Goal: Feedback & Contribution: Leave review/rating

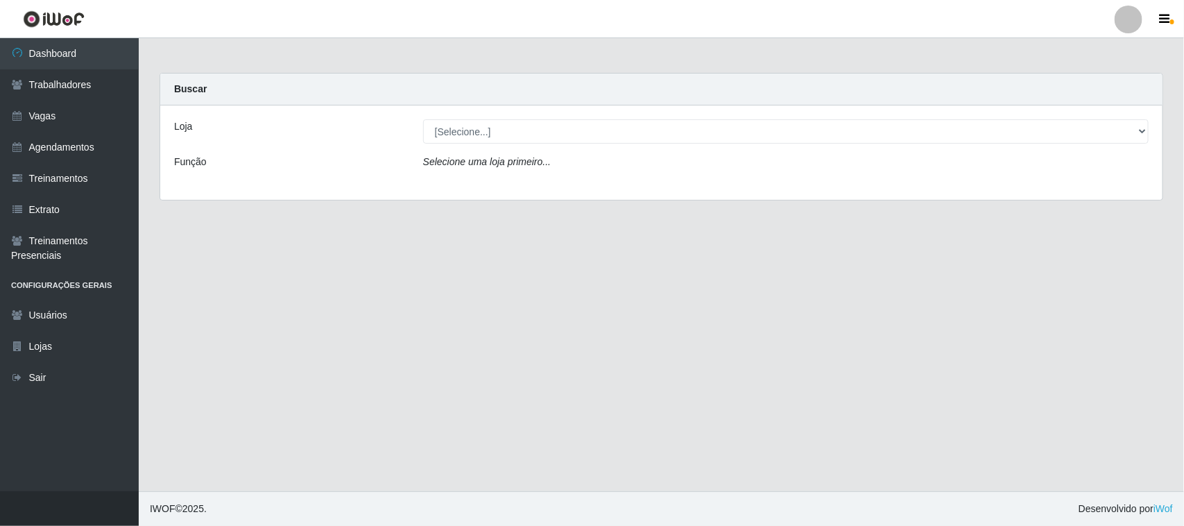
click at [559, 126] on select "[Selecione...] Nordestão - [GEOGRAPHIC_DATA]" at bounding box center [786, 131] width 726 height 24
select select "420"
click at [423, 119] on select "[Selecione...] Nordestão - [GEOGRAPHIC_DATA]" at bounding box center [786, 131] width 726 height 24
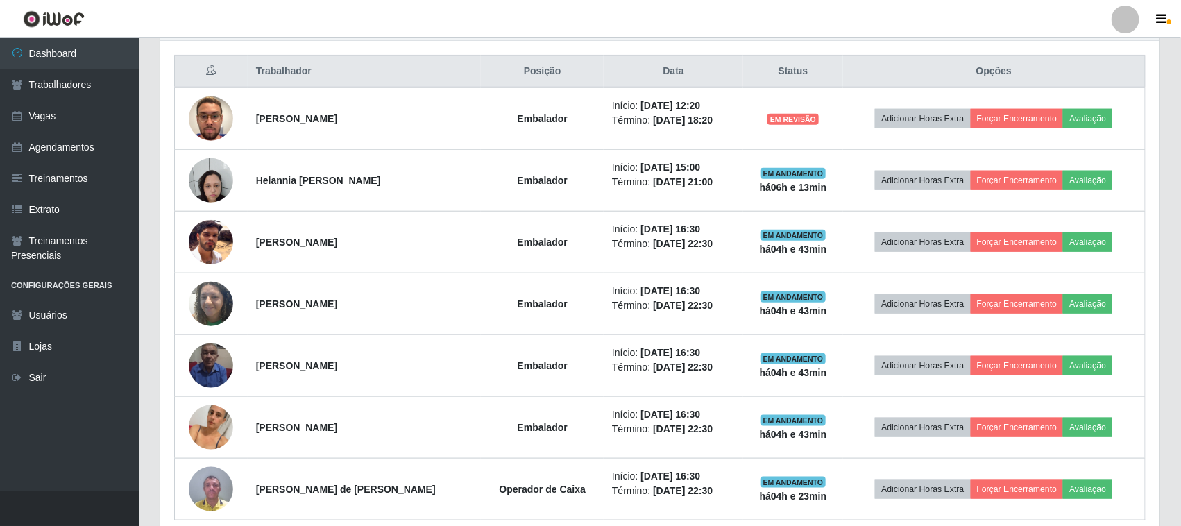
scroll to position [693357, 692646]
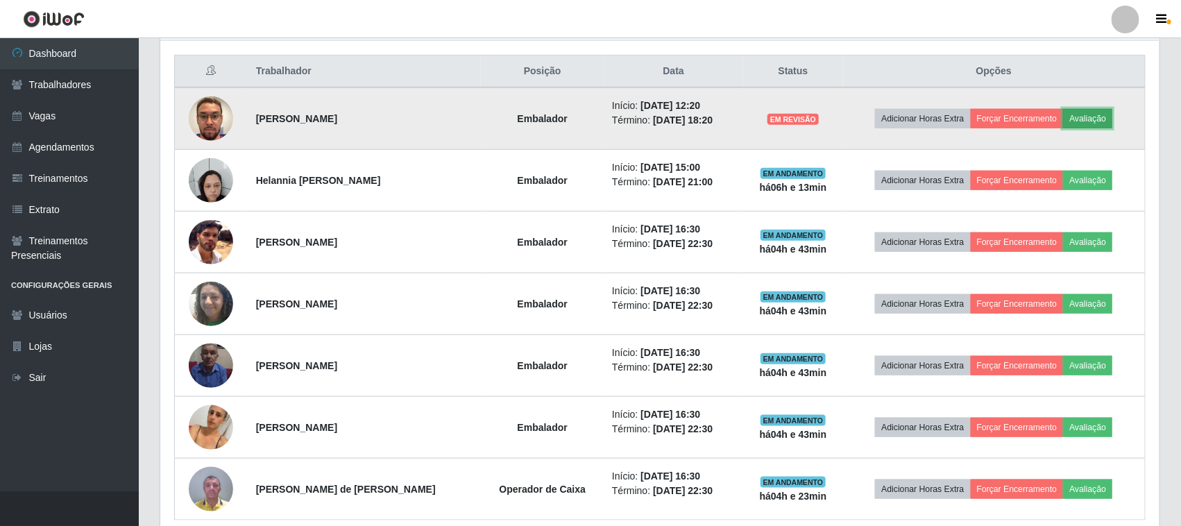
click at [1103, 123] on button "Avaliação" at bounding box center [1087, 118] width 49 height 19
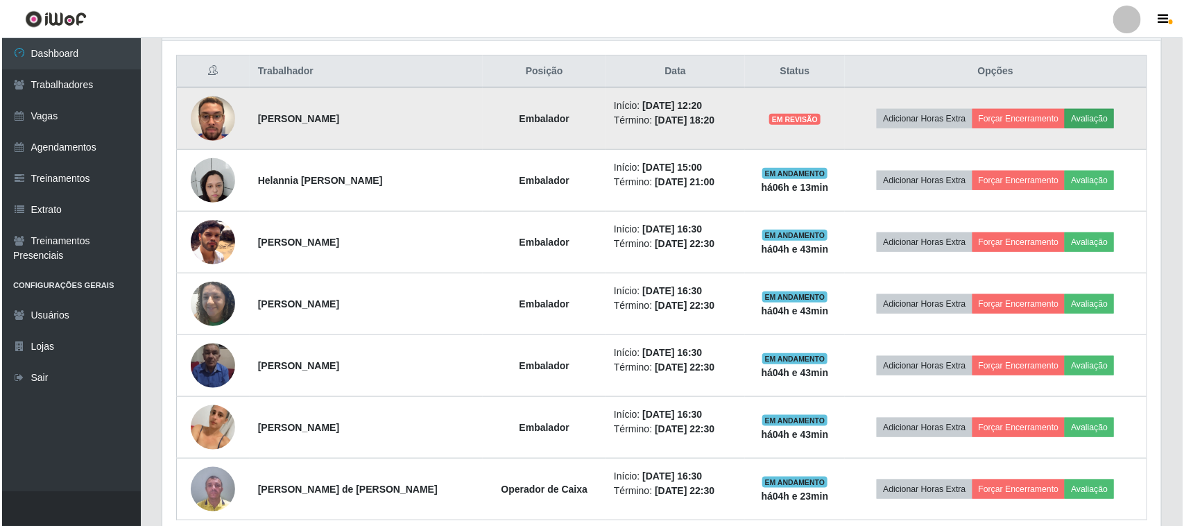
scroll to position [289, 989]
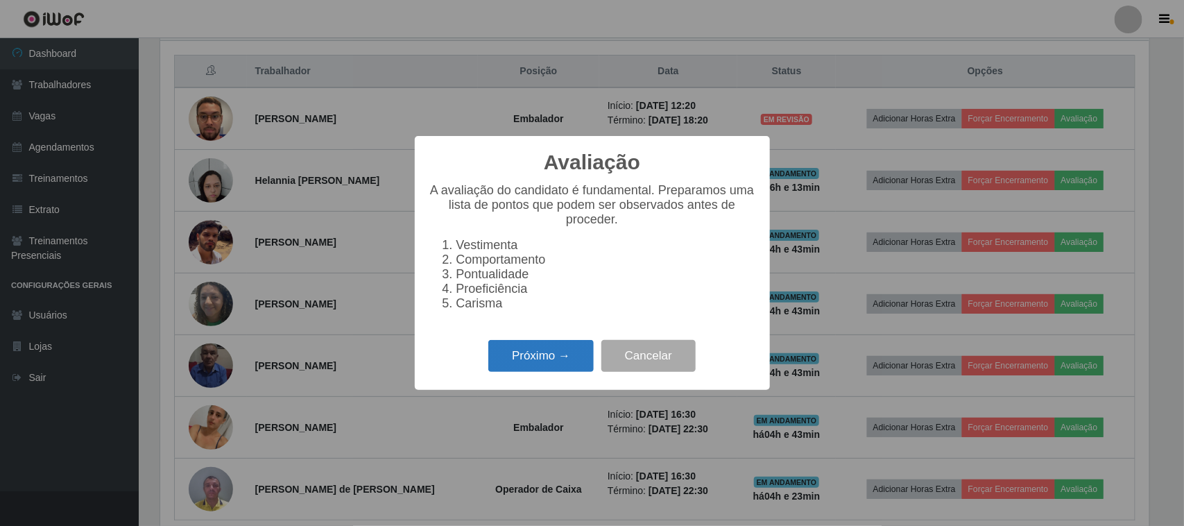
click at [567, 366] on button "Próximo →" at bounding box center [540, 356] width 105 height 33
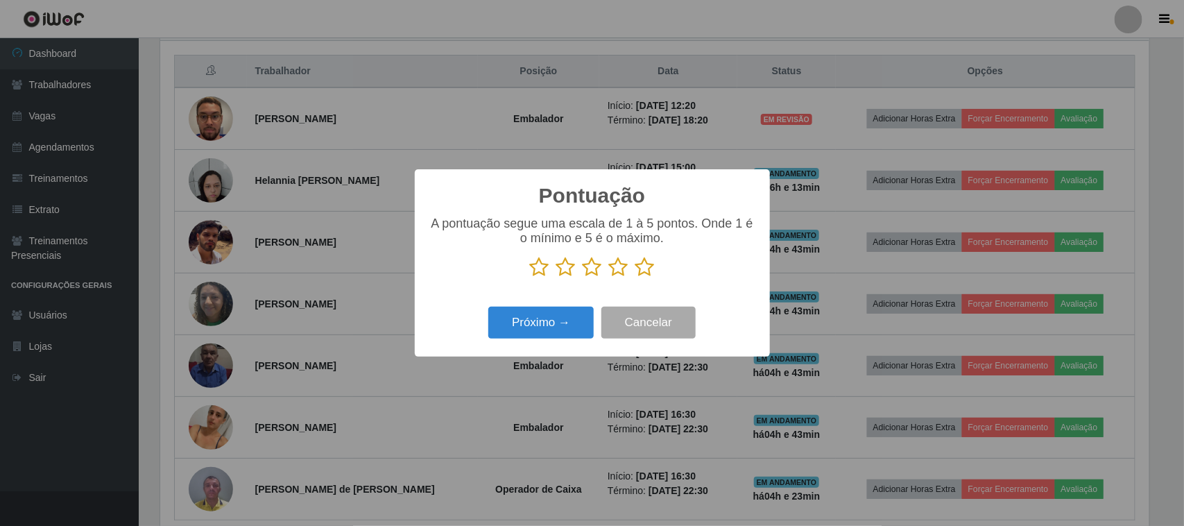
click at [647, 272] on icon at bounding box center [644, 267] width 19 height 21
click at [635, 277] on input "radio" at bounding box center [635, 277] width 0 height 0
click at [536, 324] on button "Próximo →" at bounding box center [540, 323] width 105 height 33
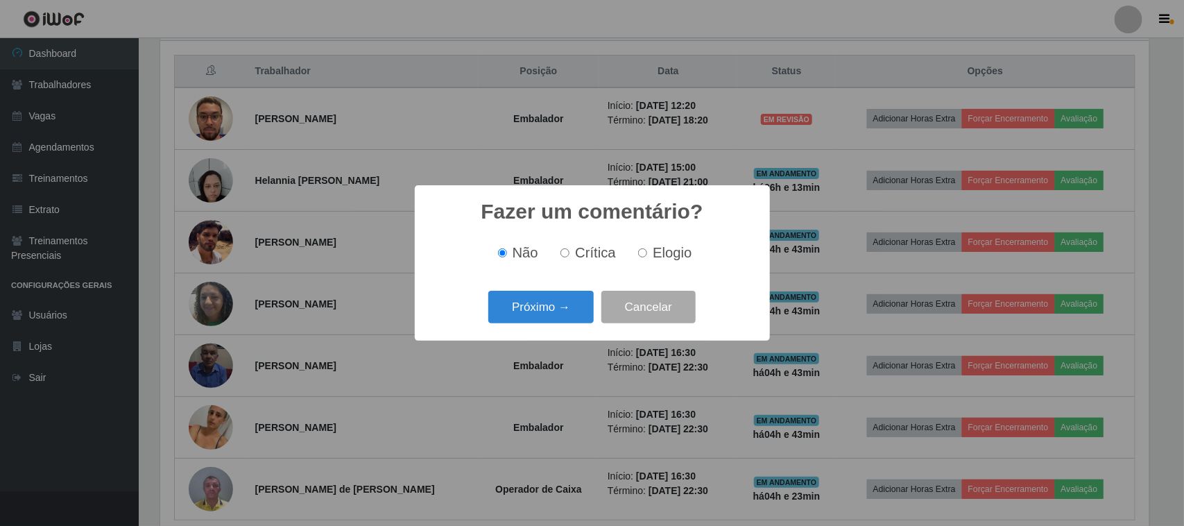
click at [647, 255] on label "Elogio" at bounding box center [662, 253] width 59 height 16
click at [647, 255] on input "Elogio" at bounding box center [642, 252] width 9 height 9
radio input "true"
click at [556, 304] on button "Próximo →" at bounding box center [540, 307] width 105 height 33
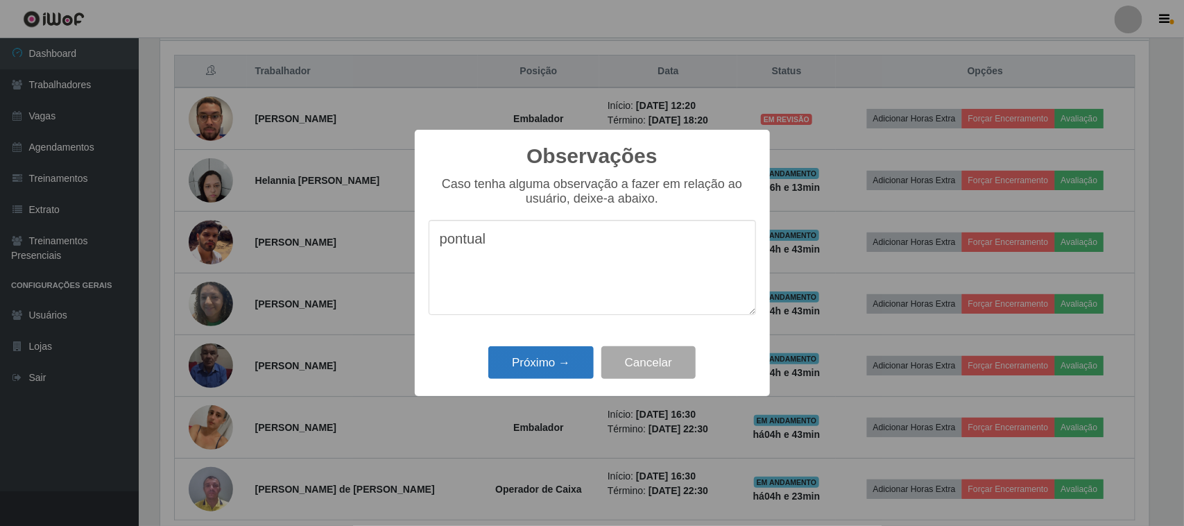
type textarea "pontual"
click at [555, 369] on button "Próximo →" at bounding box center [540, 362] width 105 height 33
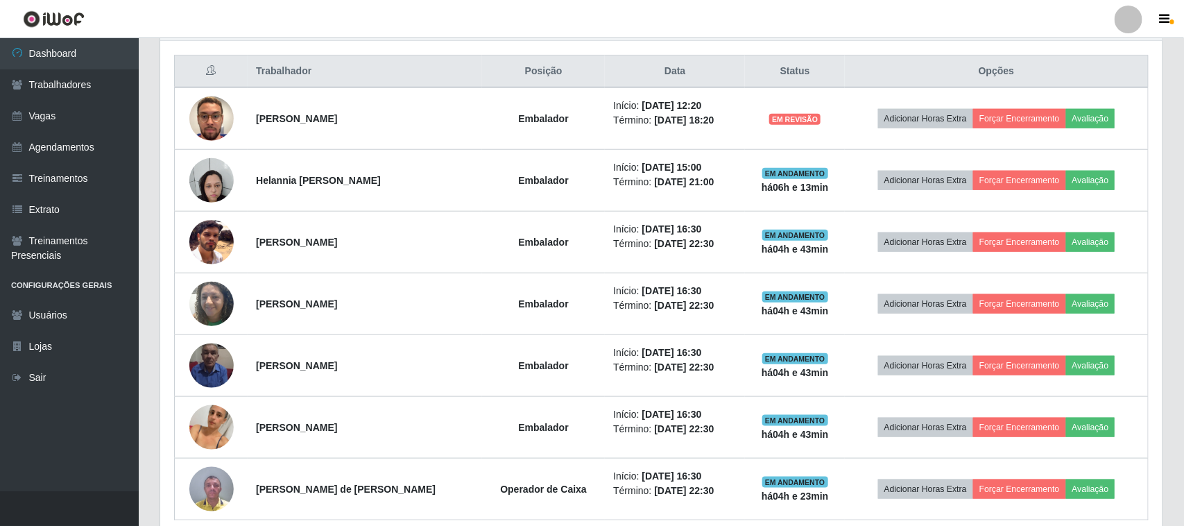
scroll to position [289, 999]
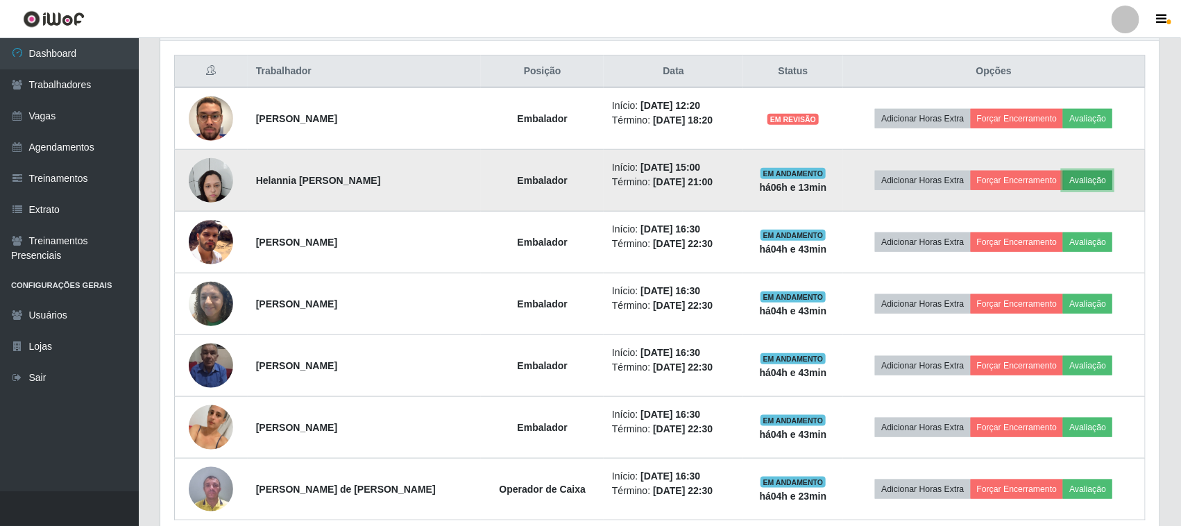
click at [1091, 181] on button "Avaliação" at bounding box center [1087, 180] width 49 height 19
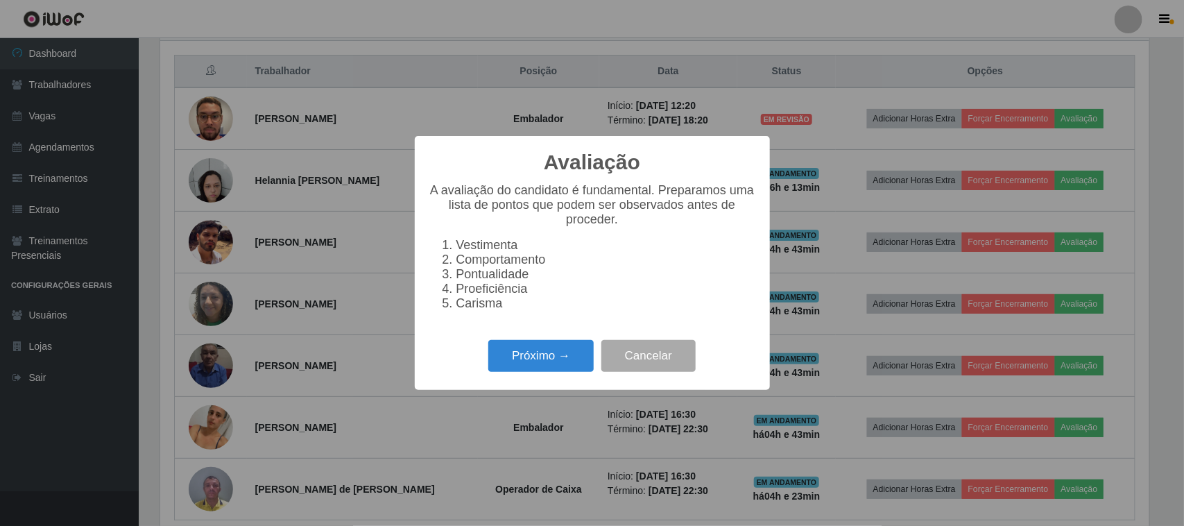
scroll to position [289, 989]
click at [540, 357] on button "Próximo →" at bounding box center [540, 356] width 105 height 33
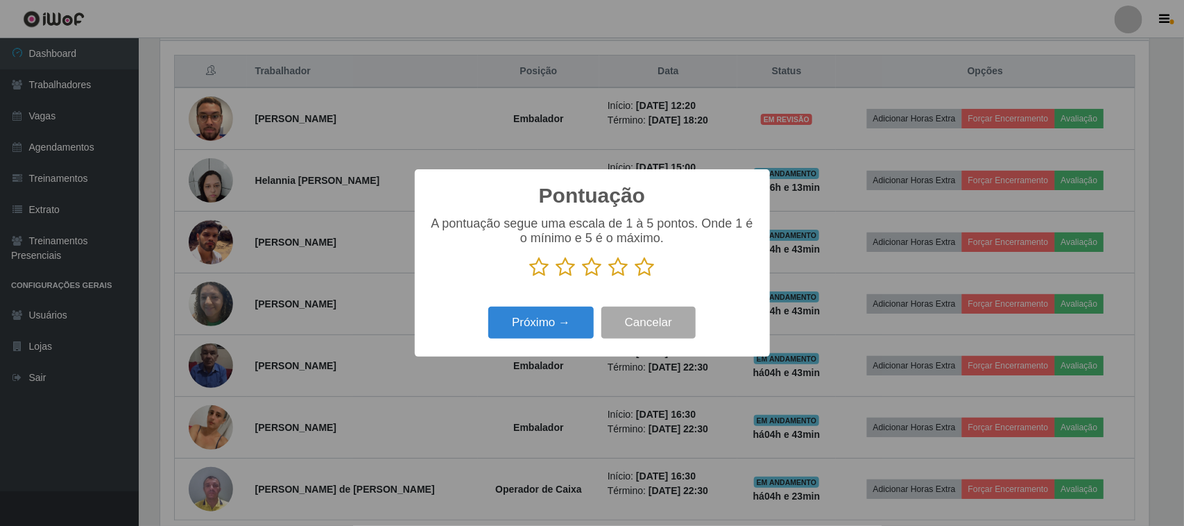
click at [651, 273] on icon at bounding box center [644, 267] width 19 height 21
click at [635, 277] on input "radio" at bounding box center [635, 277] width 0 height 0
click at [553, 332] on button "Próximo →" at bounding box center [540, 323] width 105 height 33
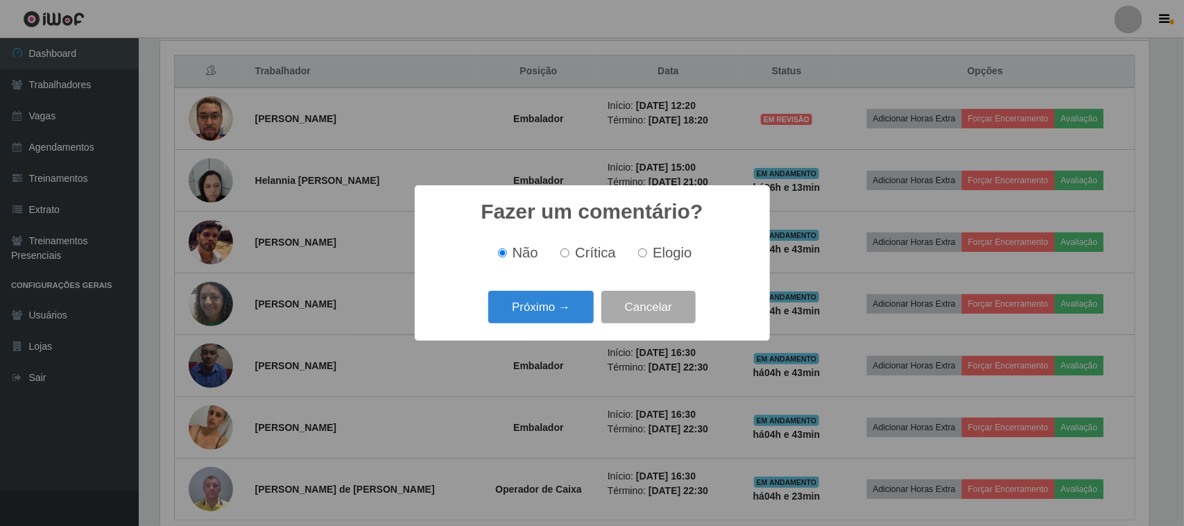
click at [650, 259] on label "Elogio" at bounding box center [662, 253] width 59 height 16
click at [647, 257] on input "Elogio" at bounding box center [642, 252] width 9 height 9
radio input "true"
click at [535, 326] on div "Próximo → Cancelar" at bounding box center [592, 307] width 327 height 40
click at [541, 300] on button "Próximo →" at bounding box center [540, 307] width 105 height 33
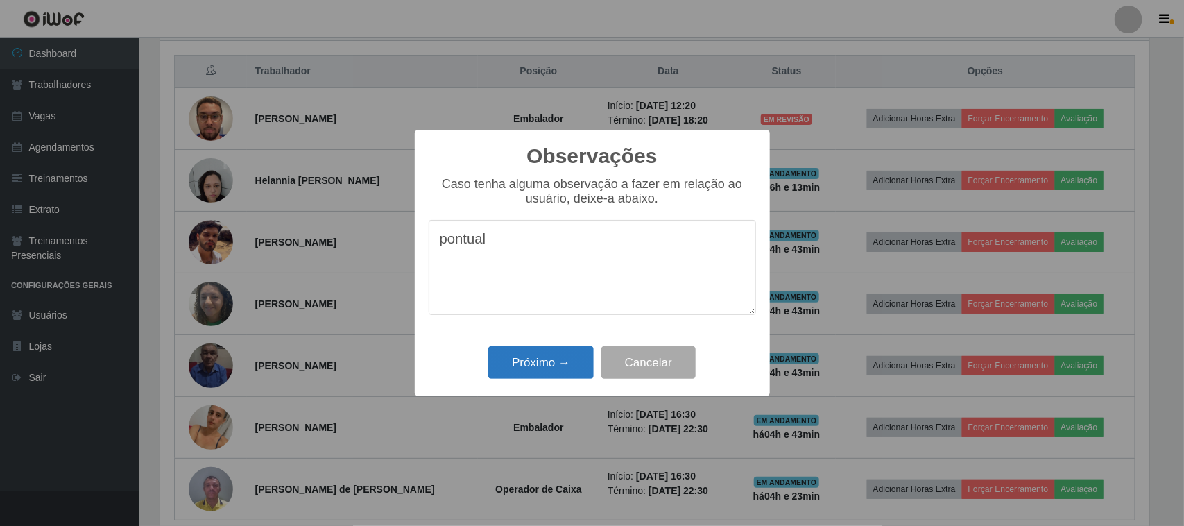
type textarea "pontual"
click at [574, 359] on button "Próximo →" at bounding box center [540, 362] width 105 height 33
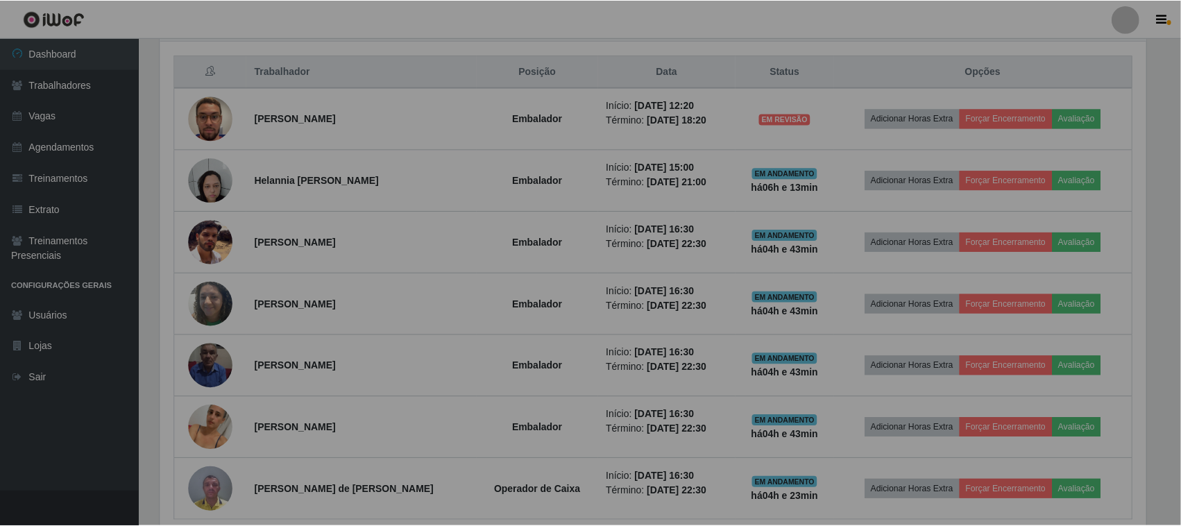
scroll to position [289, 999]
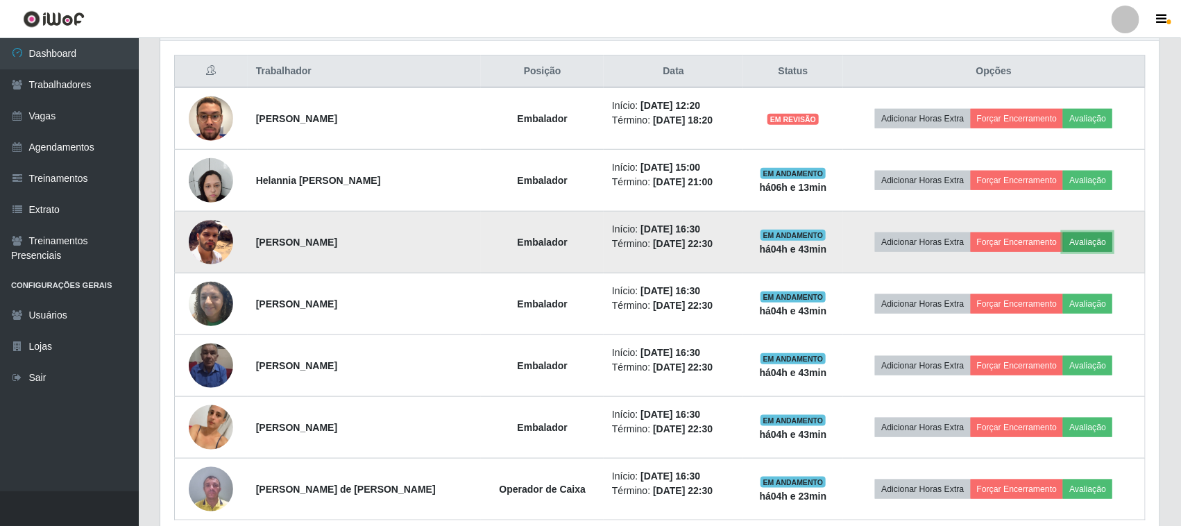
click at [1099, 240] on button "Avaliação" at bounding box center [1087, 241] width 49 height 19
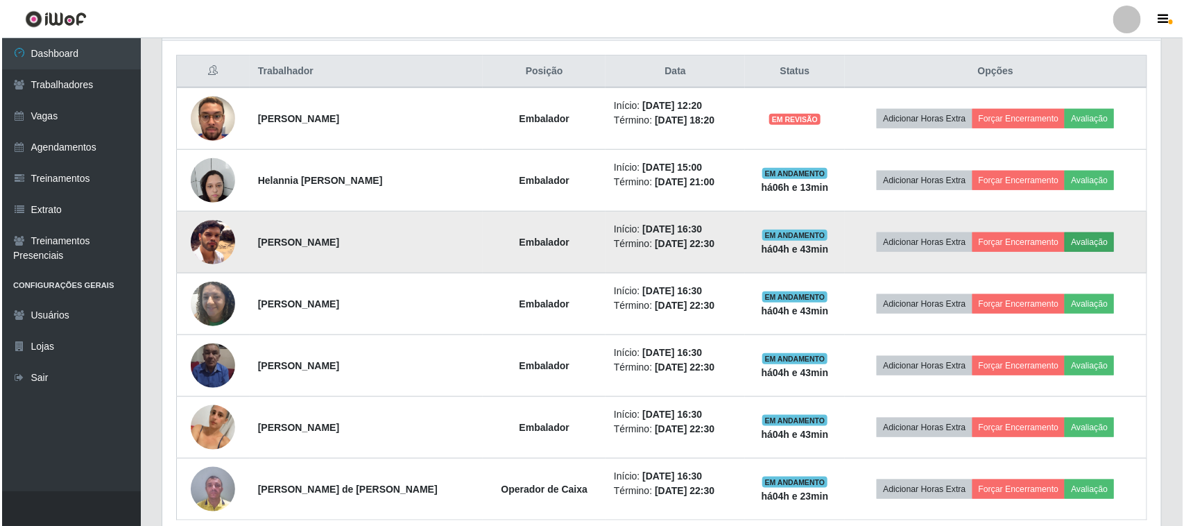
scroll to position [289, 989]
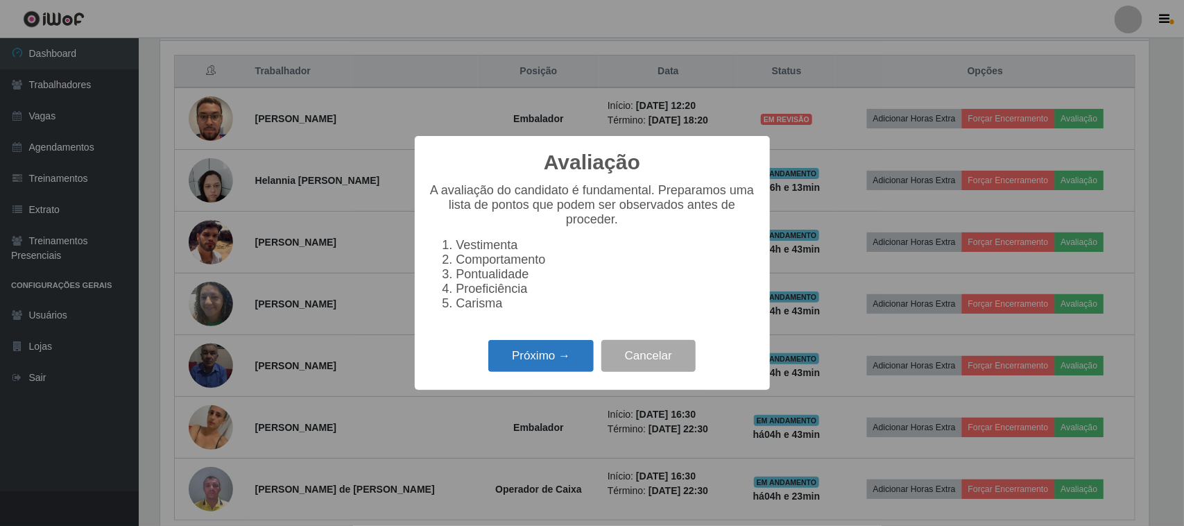
click at [519, 368] on button "Próximo →" at bounding box center [540, 356] width 105 height 33
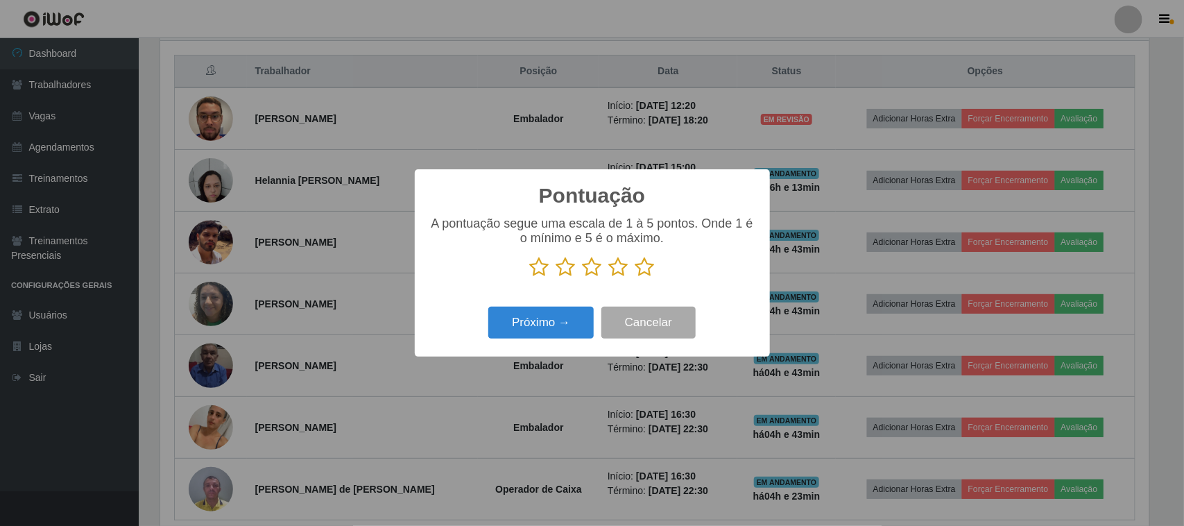
scroll to position [693357, 692655]
click at [646, 271] on icon at bounding box center [644, 267] width 19 height 21
click at [635, 277] on input "radio" at bounding box center [635, 277] width 0 height 0
click at [560, 309] on button "Próximo →" at bounding box center [540, 323] width 105 height 33
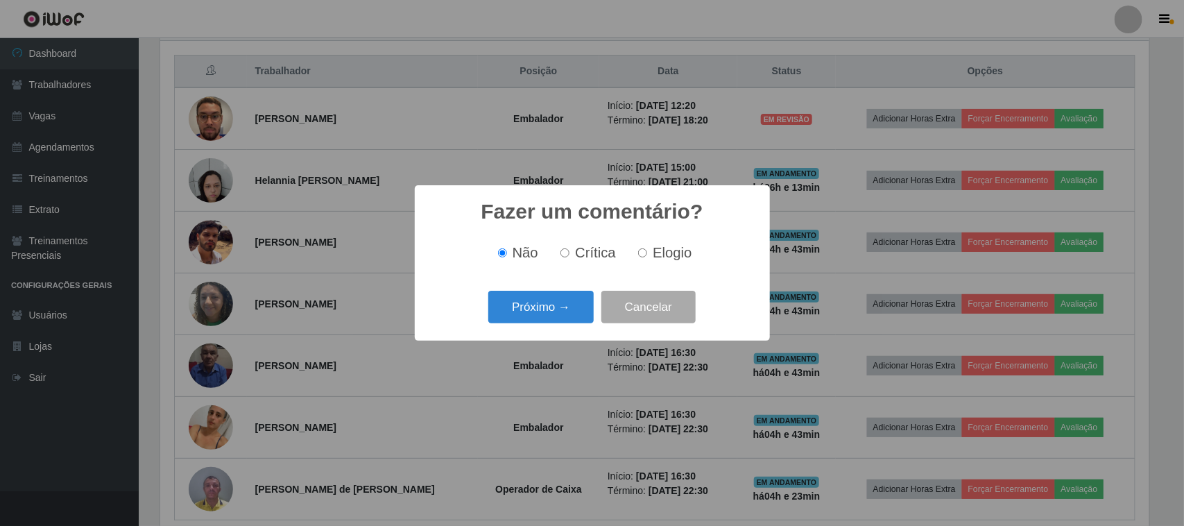
click at [644, 255] on input "Elogio" at bounding box center [642, 252] width 9 height 9
radio input "true"
click at [547, 309] on button "Próximo →" at bounding box center [540, 307] width 105 height 33
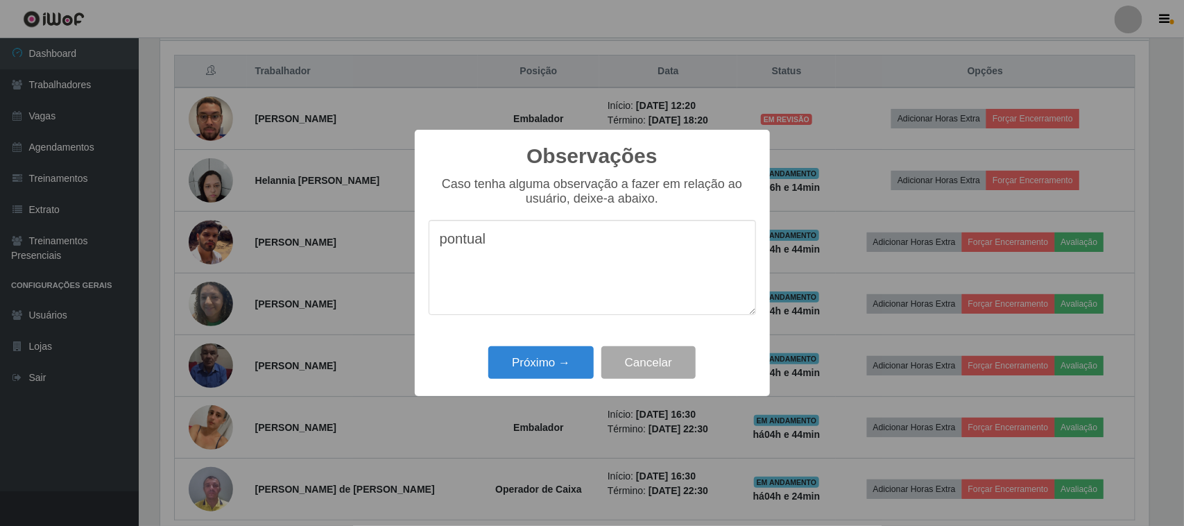
drag, startPoint x: 499, startPoint y: 247, endPoint x: 397, endPoint y: 260, distance: 103.5
click at [400, 259] on div "Observações × Caso tenha alguma observação a fazer em relação ao usuário, deixe…" at bounding box center [592, 263] width 1184 height 526
type textarea "pontual"
click at [545, 362] on button "Próximo →" at bounding box center [540, 362] width 105 height 33
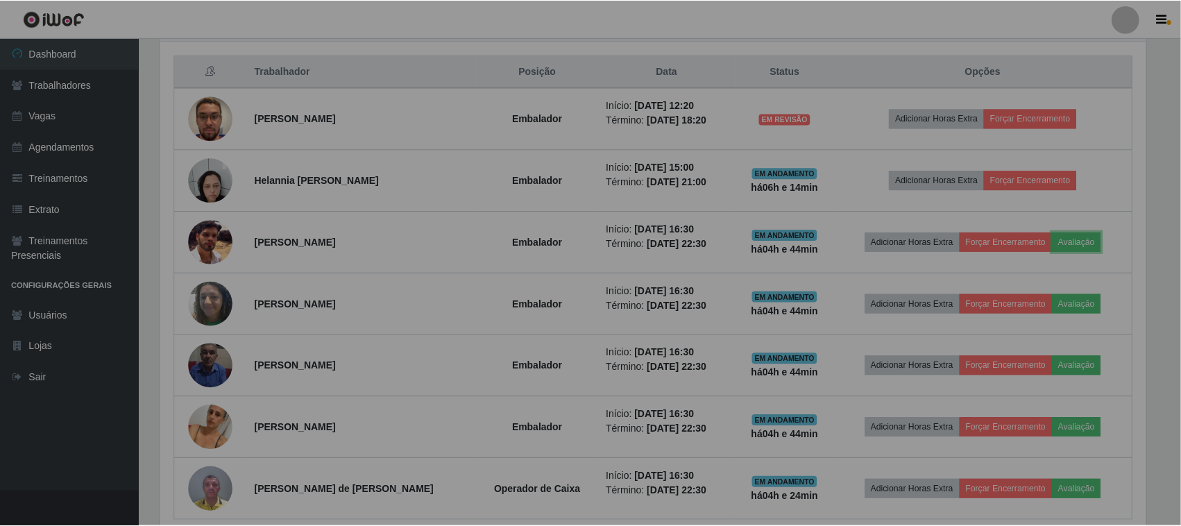
scroll to position [289, 999]
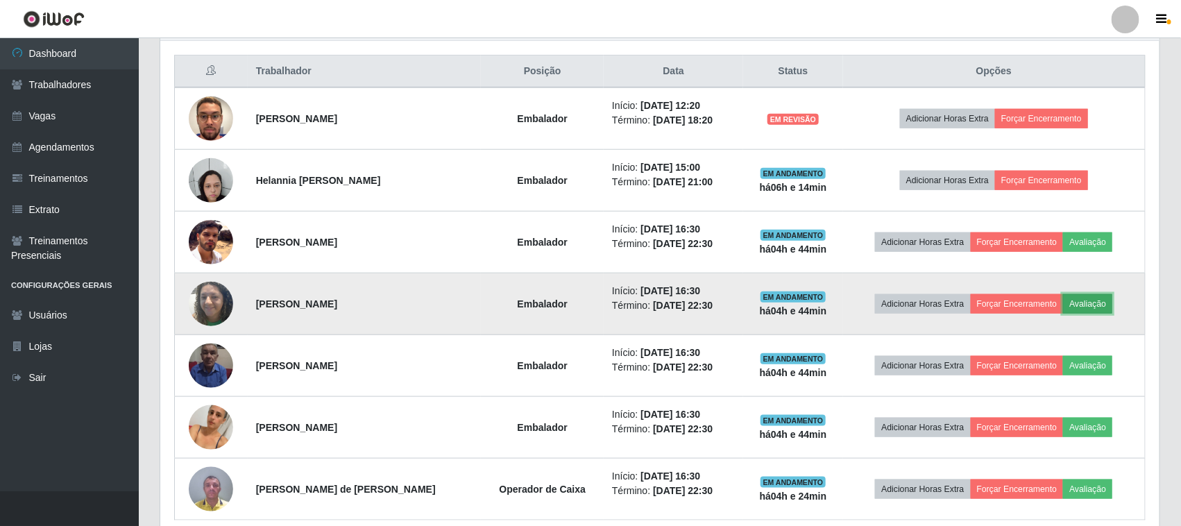
click at [1090, 298] on button "Avaliação" at bounding box center [1087, 303] width 49 height 19
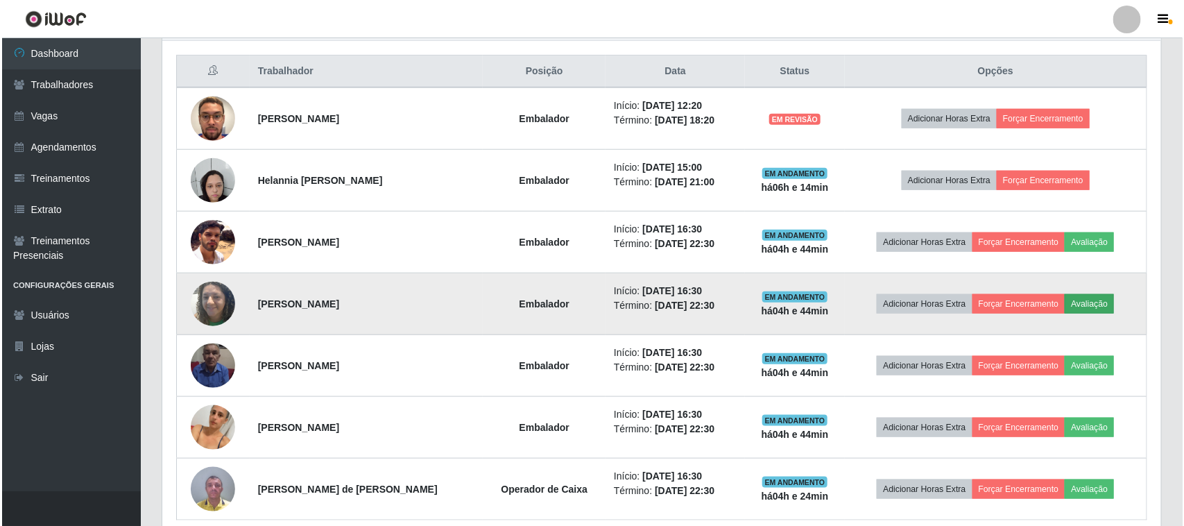
scroll to position [289, 989]
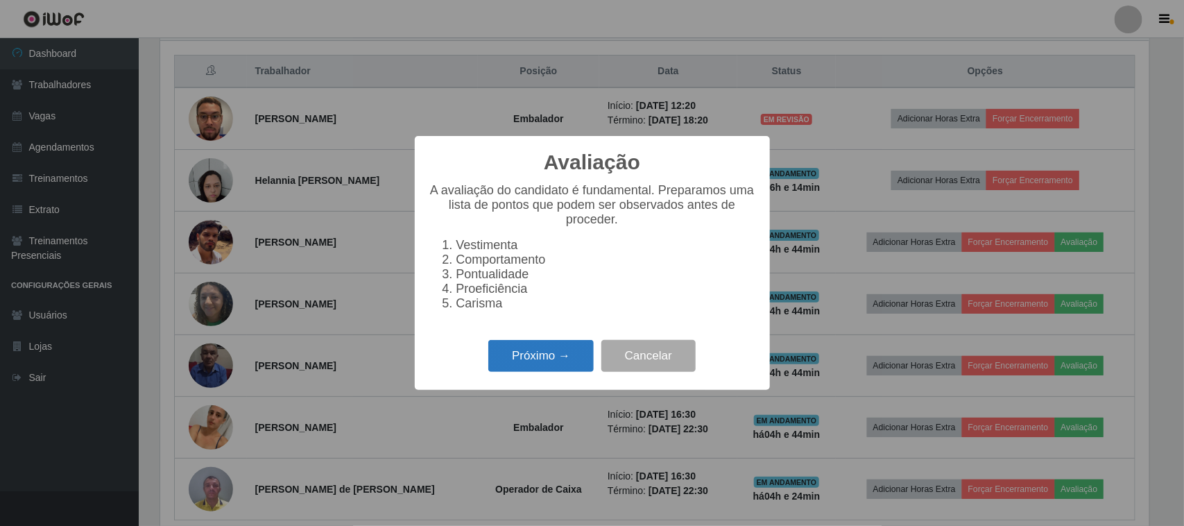
click at [565, 364] on button "Próximo →" at bounding box center [540, 356] width 105 height 33
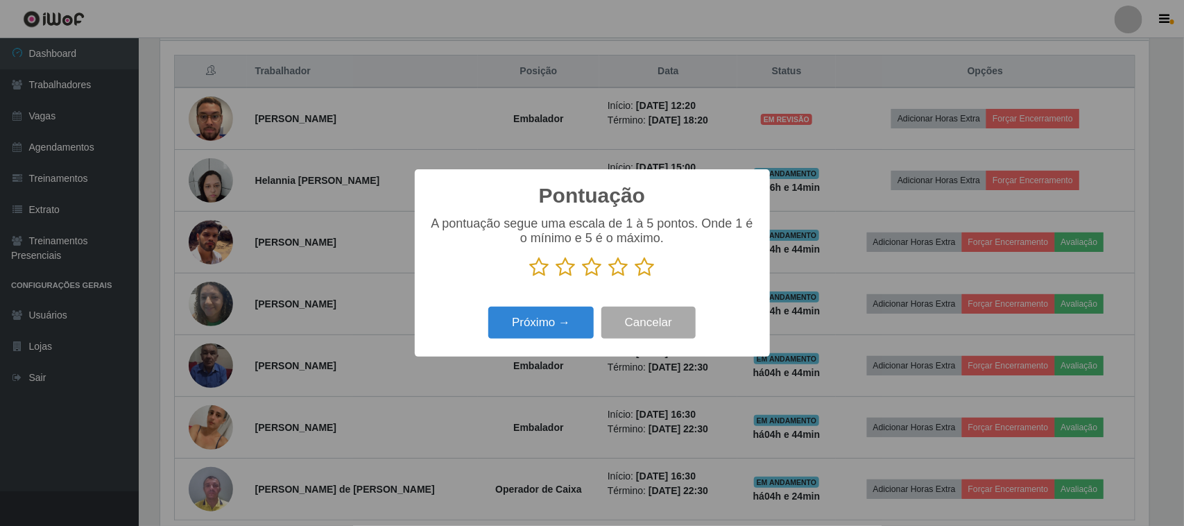
click at [656, 273] on p at bounding box center [592, 267] width 327 height 21
click at [649, 274] on icon at bounding box center [644, 267] width 19 height 21
click at [635, 277] on input "radio" at bounding box center [635, 277] width 0 height 0
click at [569, 323] on button "Próximo →" at bounding box center [540, 323] width 105 height 33
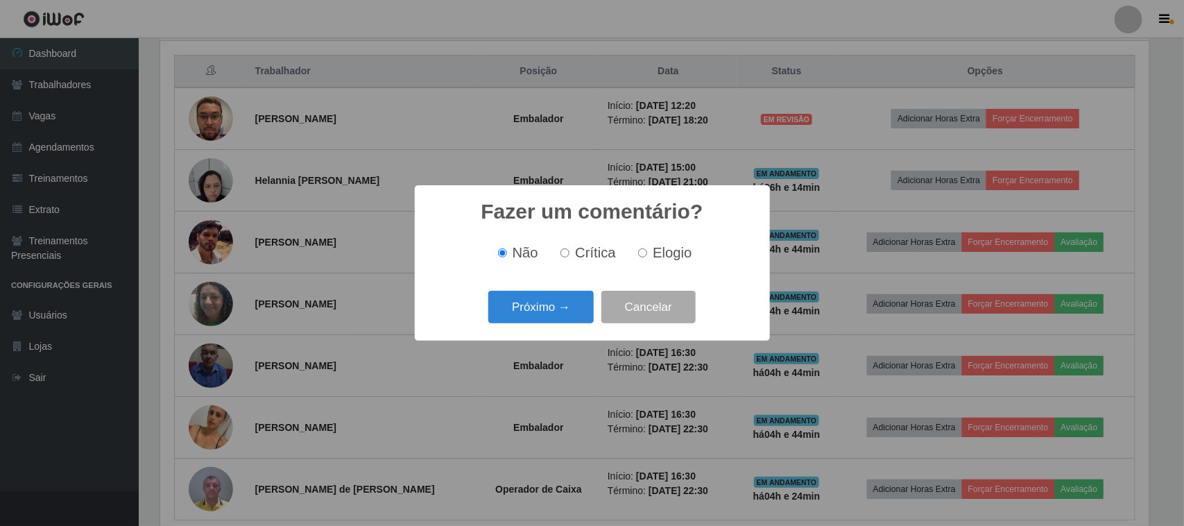
click at [668, 260] on span "Elogio" at bounding box center [672, 252] width 39 height 15
click at [647, 257] on input "Elogio" at bounding box center [642, 252] width 9 height 9
radio input "true"
click at [576, 296] on button "Próximo →" at bounding box center [540, 307] width 105 height 33
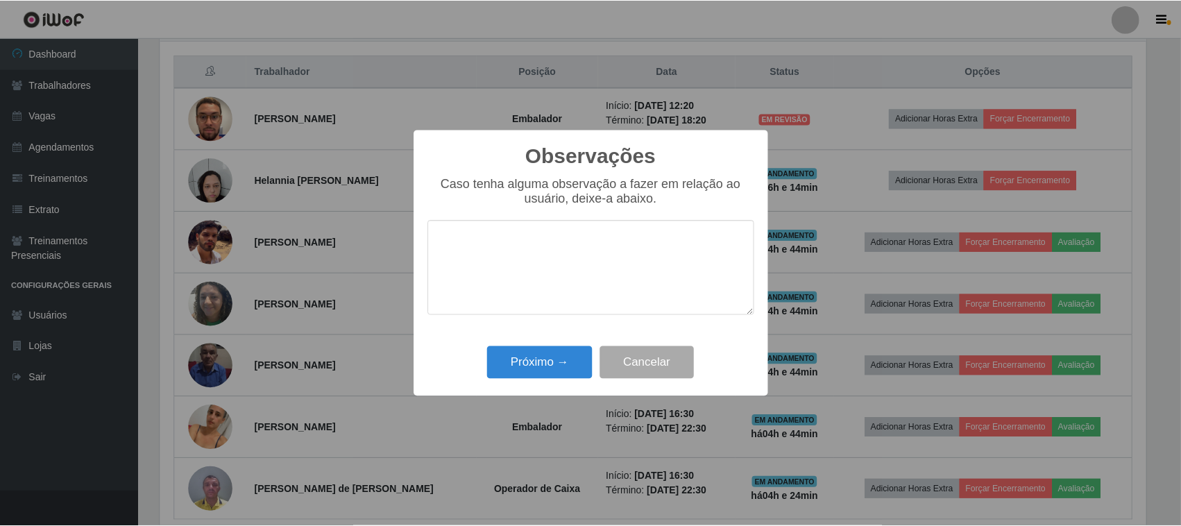
scroll to position [0, 0]
type textarea "pontual"
click at [554, 371] on button "Próximo →" at bounding box center [540, 362] width 105 height 33
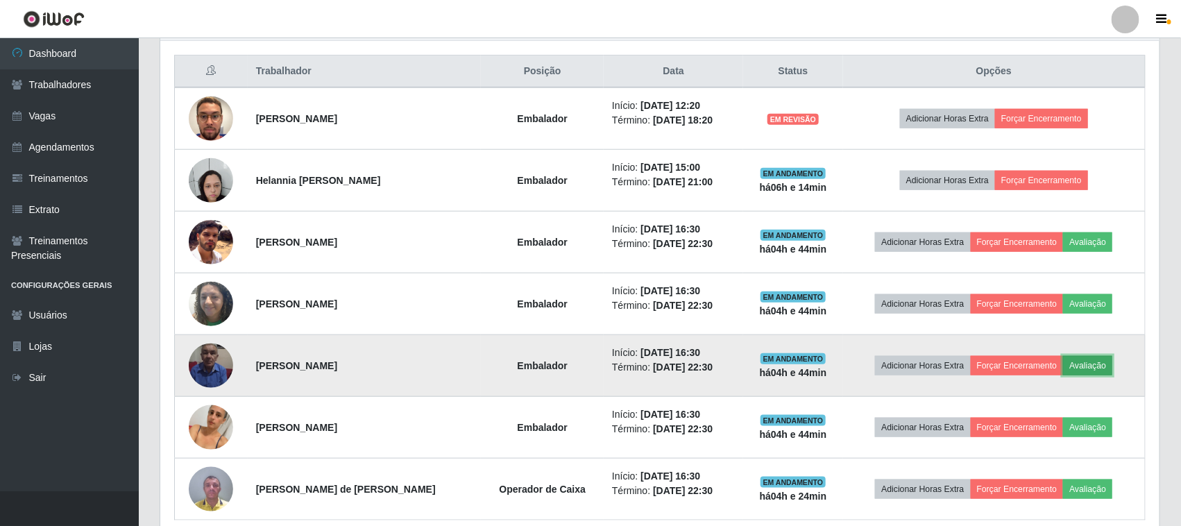
click at [1092, 361] on button "Avaliação" at bounding box center [1087, 365] width 49 height 19
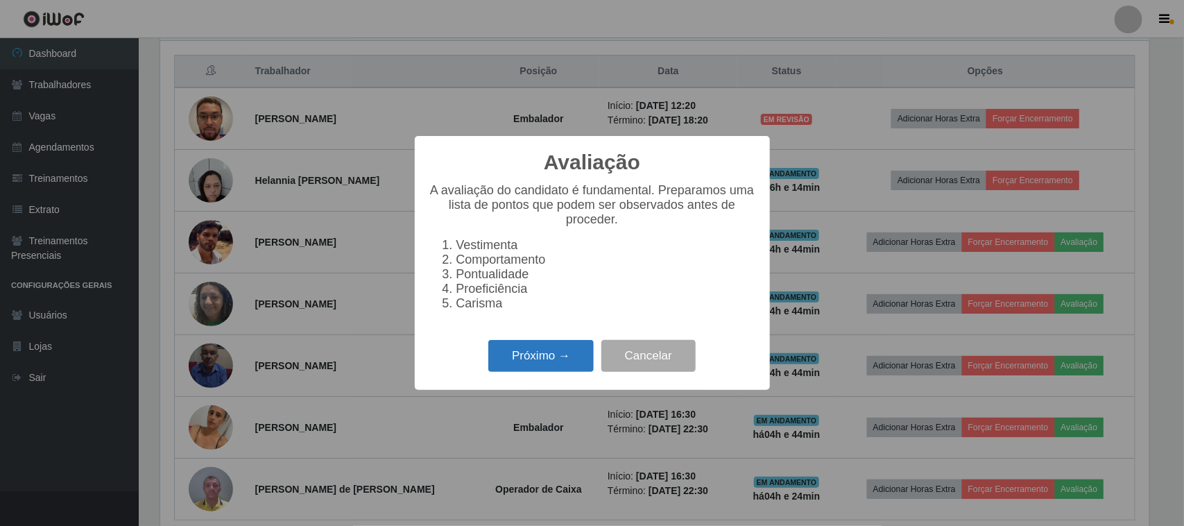
click at [560, 361] on button "Próximo →" at bounding box center [540, 356] width 105 height 33
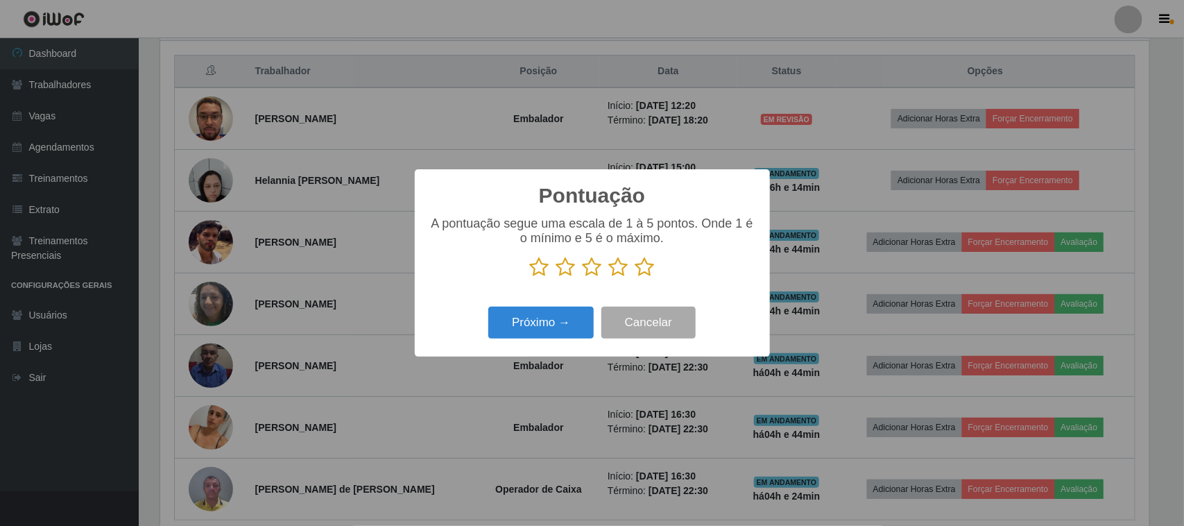
click at [650, 273] on icon at bounding box center [644, 267] width 19 height 21
click at [635, 277] on input "radio" at bounding box center [635, 277] width 0 height 0
click at [560, 327] on button "Próximo →" at bounding box center [540, 323] width 105 height 33
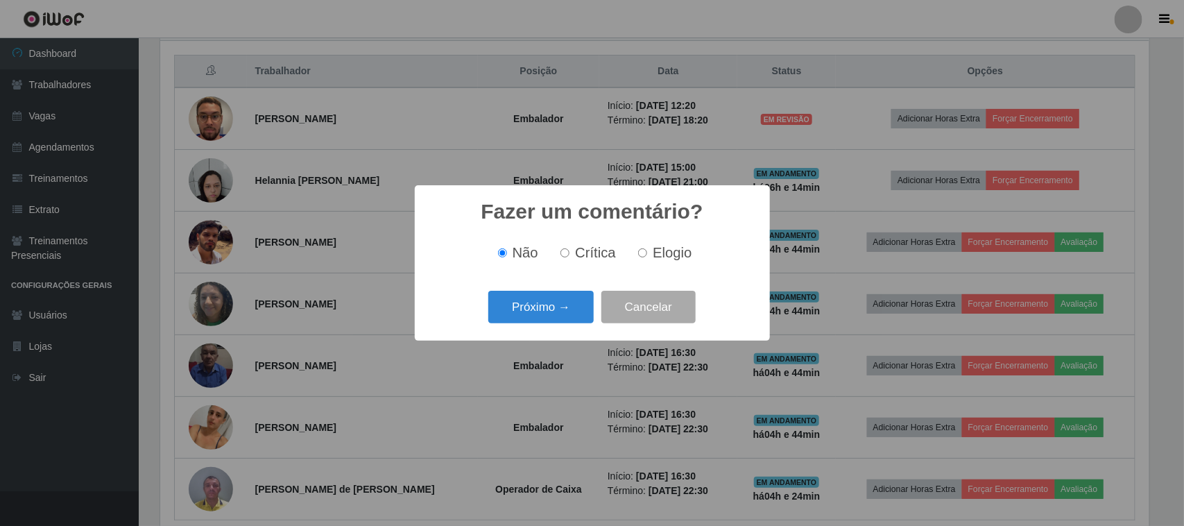
click at [651, 251] on label "Elogio" at bounding box center [662, 253] width 59 height 16
click at [647, 251] on input "Elogio" at bounding box center [642, 252] width 9 height 9
radio input "true"
click at [567, 303] on button "Próximo →" at bounding box center [540, 307] width 105 height 33
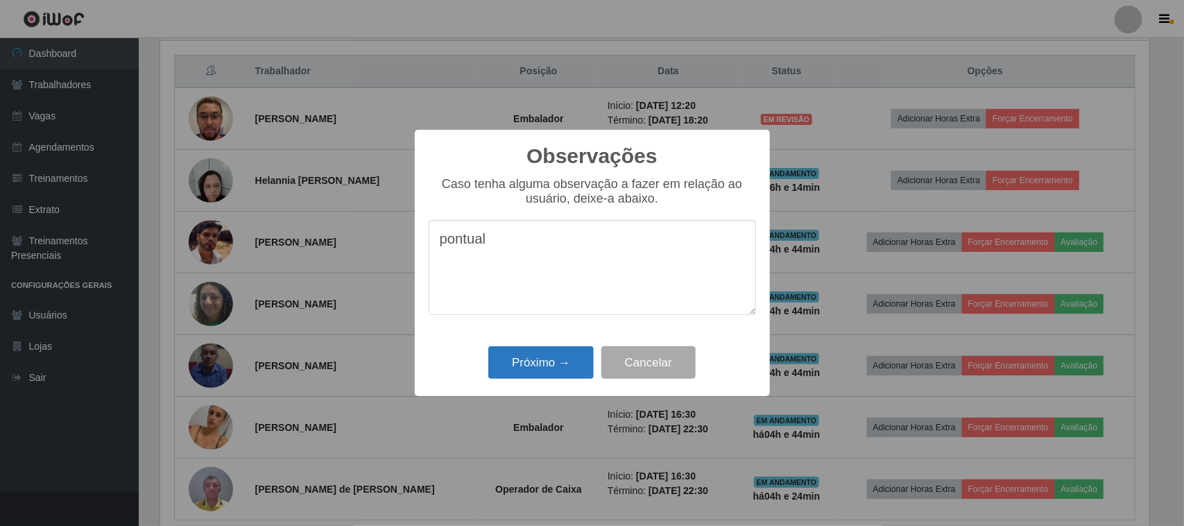
type textarea "pontual"
click at [552, 372] on button "Próximo →" at bounding box center [540, 362] width 105 height 33
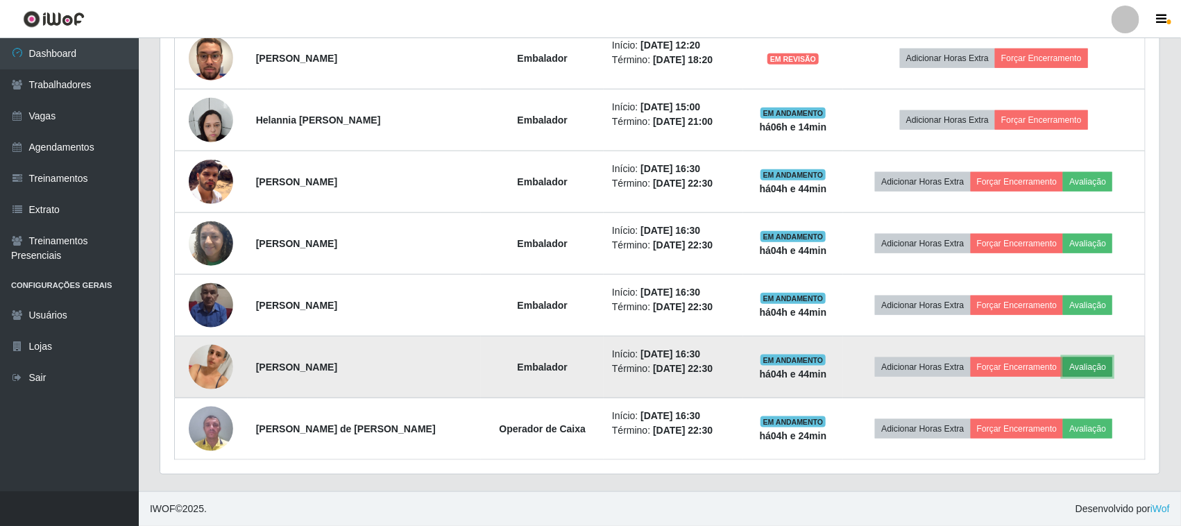
click at [1090, 369] on button "Avaliação" at bounding box center [1087, 366] width 49 height 19
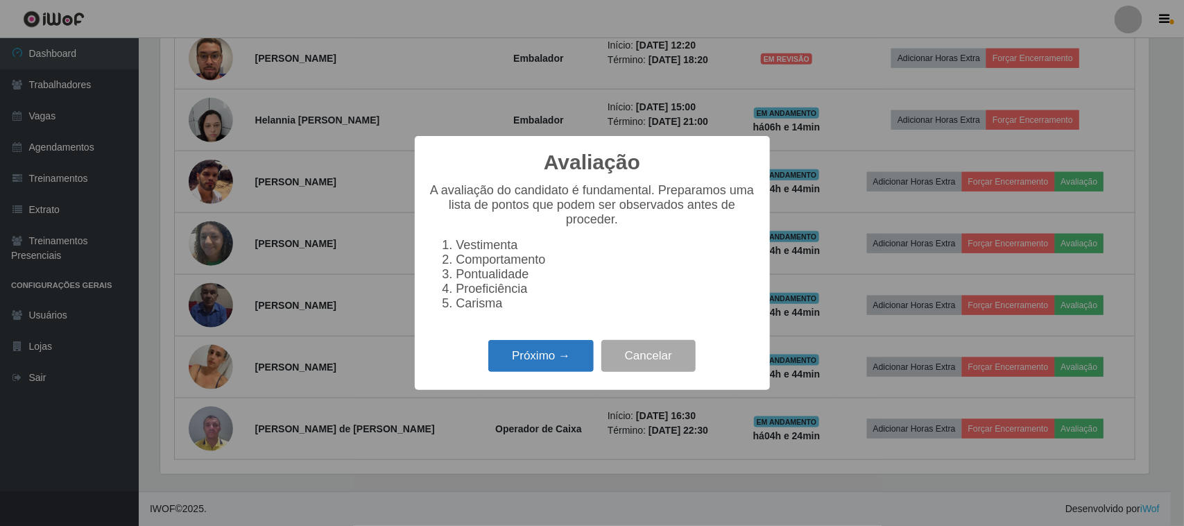
click at [527, 370] on button "Próximo →" at bounding box center [540, 356] width 105 height 33
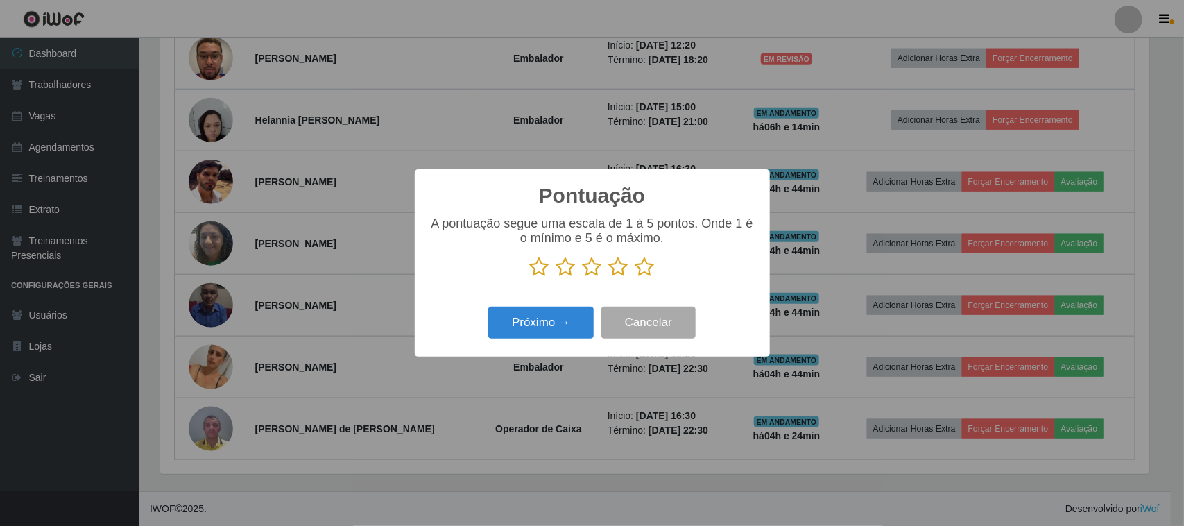
click at [640, 276] on icon at bounding box center [644, 267] width 19 height 21
click at [635, 277] on input "radio" at bounding box center [635, 277] width 0 height 0
click at [572, 317] on button "Próximo →" at bounding box center [540, 323] width 105 height 33
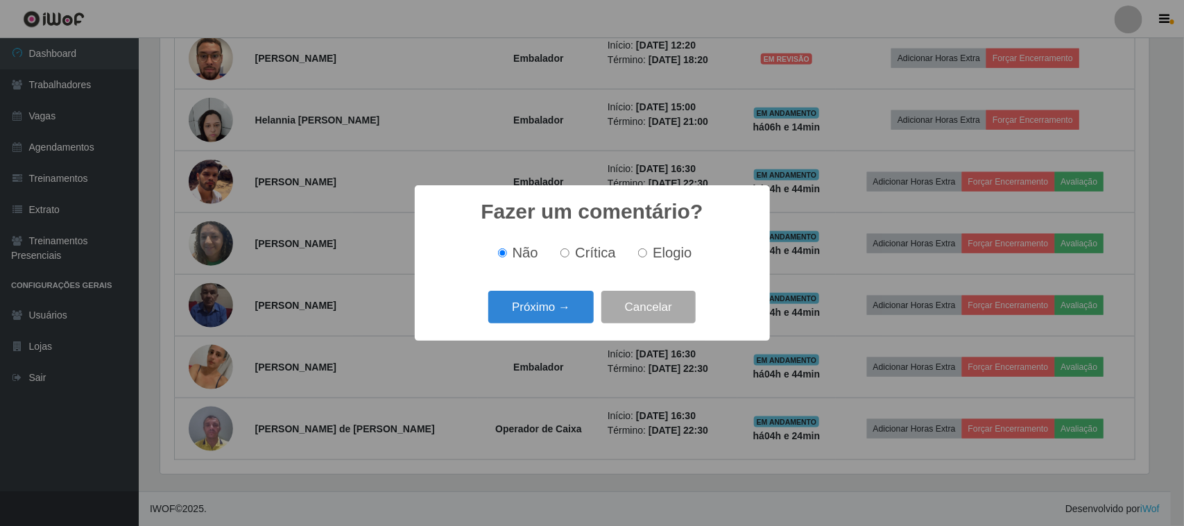
click at [647, 254] on label "Elogio" at bounding box center [662, 253] width 59 height 16
click at [647, 254] on input "Elogio" at bounding box center [642, 252] width 9 height 9
radio input "true"
click at [566, 300] on button "Próximo →" at bounding box center [540, 307] width 105 height 33
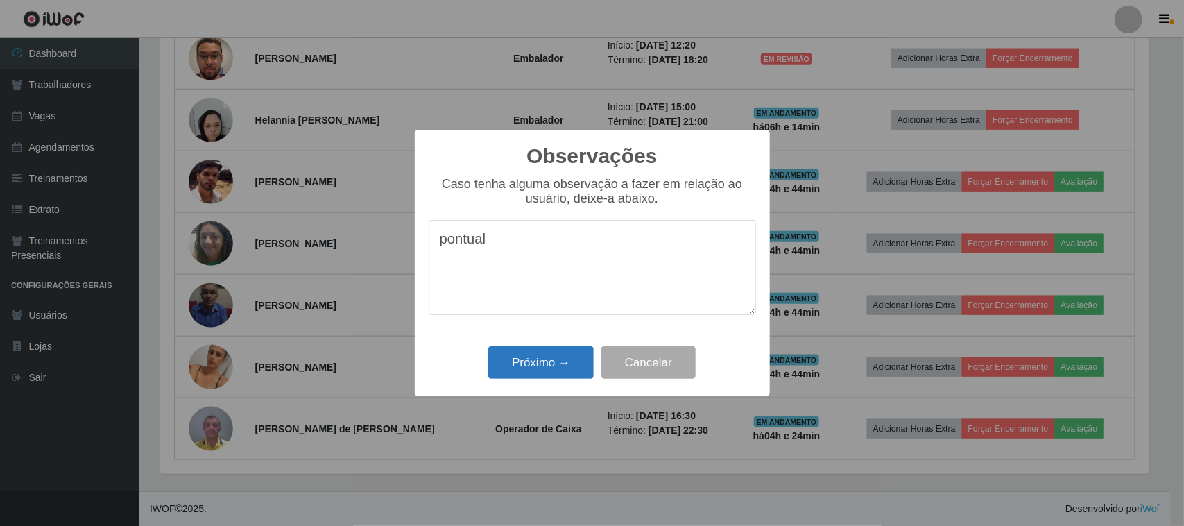
type textarea "pontual"
click at [569, 368] on button "Próximo →" at bounding box center [540, 362] width 105 height 33
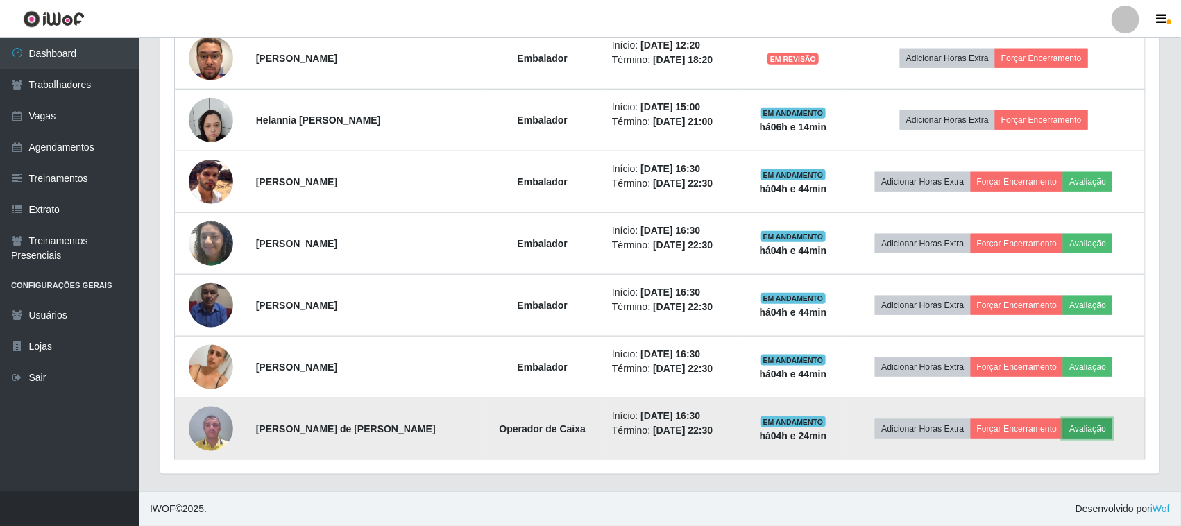
click at [1086, 430] on button "Avaliação" at bounding box center [1087, 428] width 49 height 19
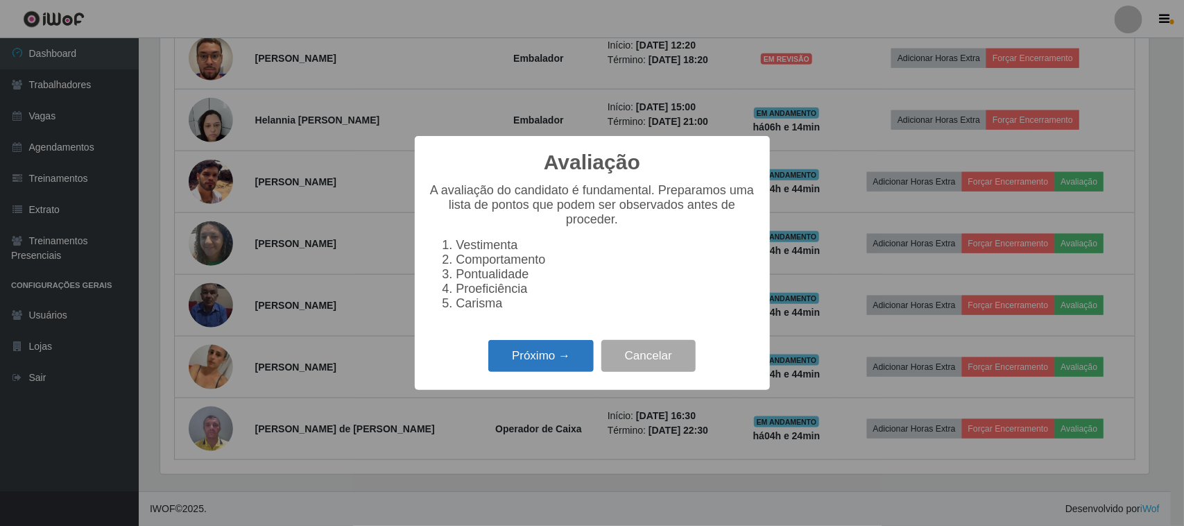
click at [546, 355] on button "Próximo →" at bounding box center [540, 356] width 105 height 33
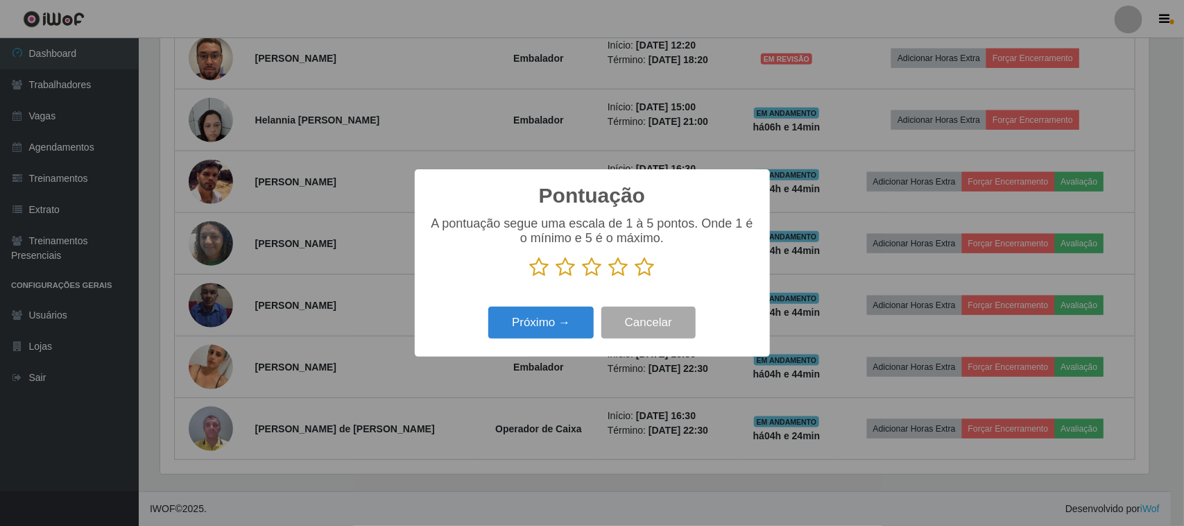
click at [651, 268] on icon at bounding box center [644, 267] width 19 height 21
click at [635, 277] on input "radio" at bounding box center [635, 277] width 0 height 0
click at [546, 323] on button "Próximo →" at bounding box center [540, 323] width 105 height 33
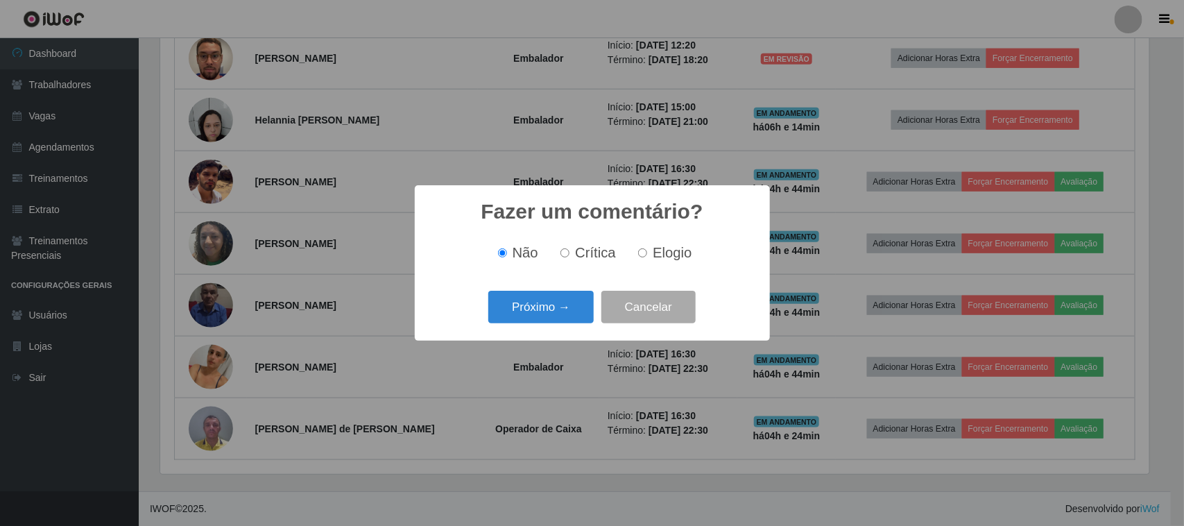
click at [644, 255] on input "Elogio" at bounding box center [642, 252] width 9 height 9
radio input "true"
click at [549, 305] on button "Próximo →" at bounding box center [540, 307] width 105 height 33
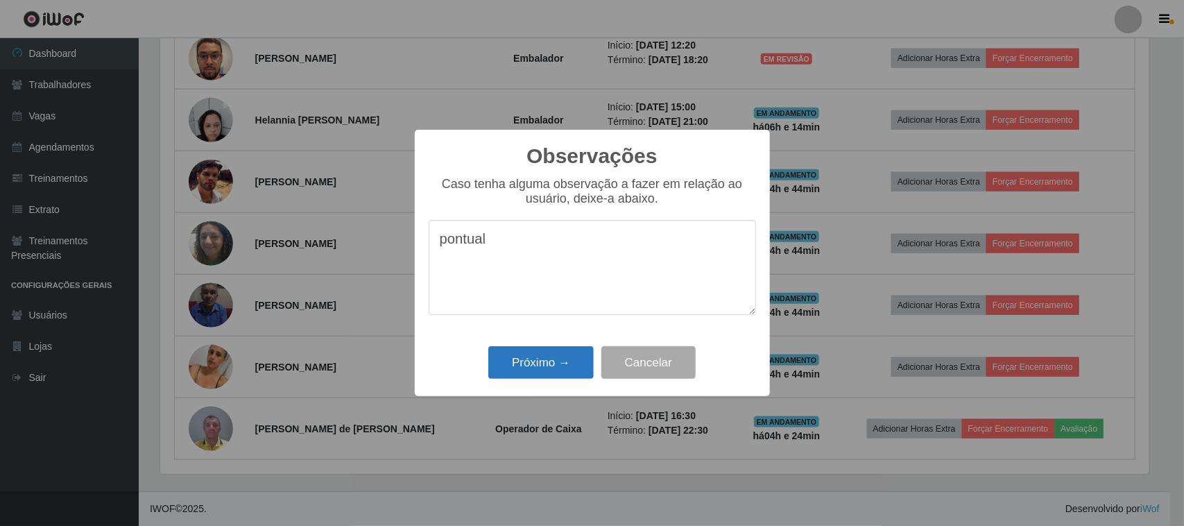
type textarea "pontual"
click at [558, 379] on button "Próximo →" at bounding box center [540, 362] width 105 height 33
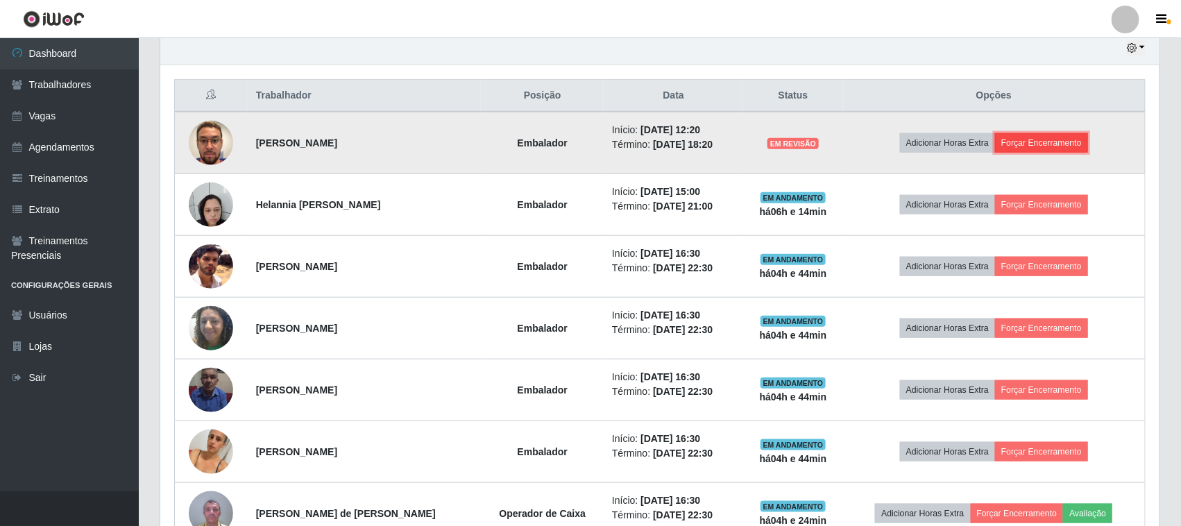
click at [1038, 147] on button "Forçar Encerramento" at bounding box center [1041, 142] width 93 height 19
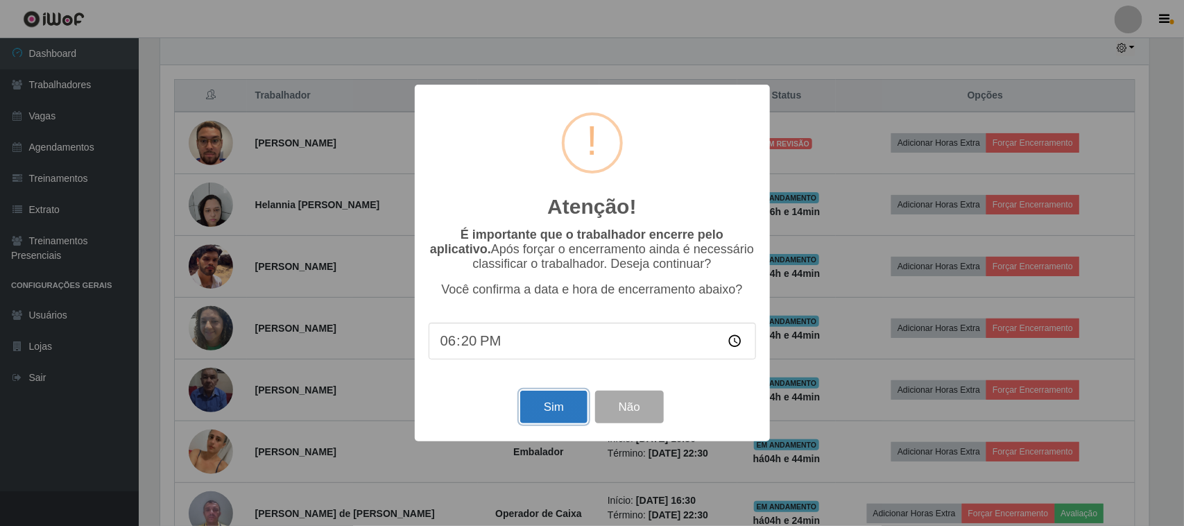
click at [564, 404] on button "Sim" at bounding box center [553, 407] width 67 height 33
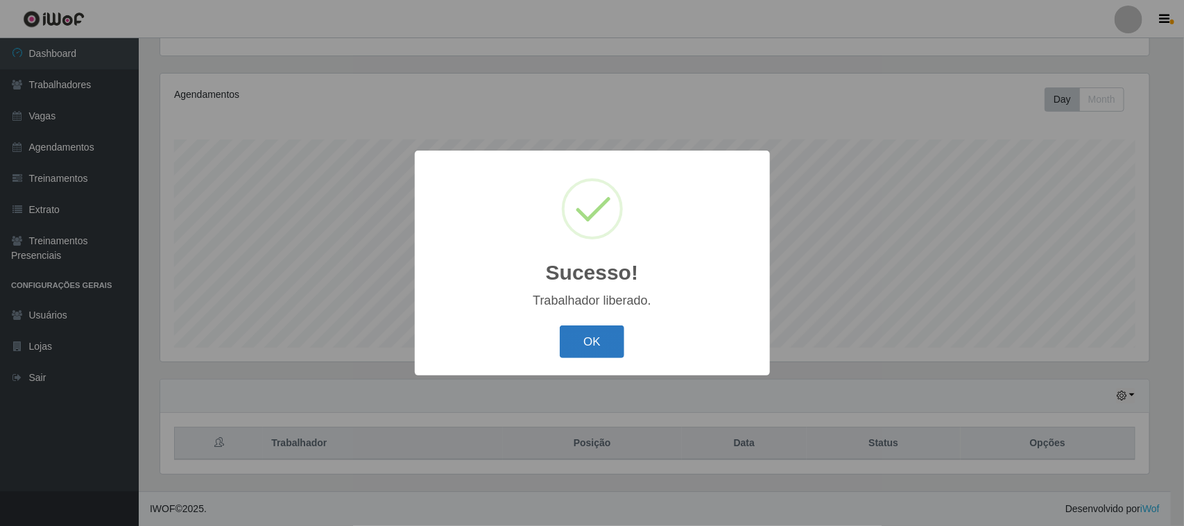
click at [590, 337] on button "OK" at bounding box center [592, 341] width 65 height 33
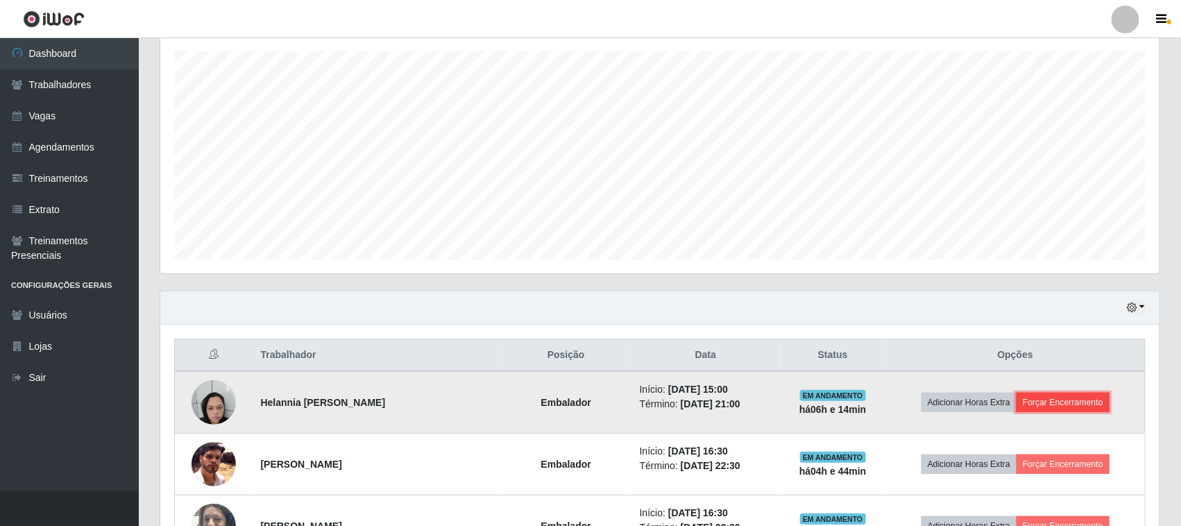
click at [1065, 404] on button "Forçar Encerramento" at bounding box center [1062, 402] width 93 height 19
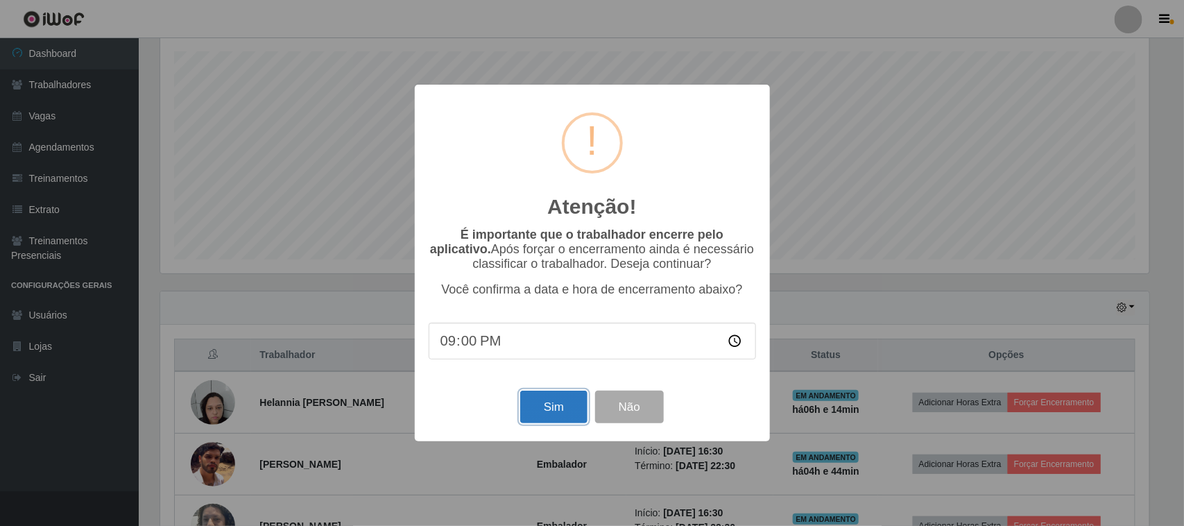
click at [558, 408] on button "Sim" at bounding box center [553, 407] width 67 height 33
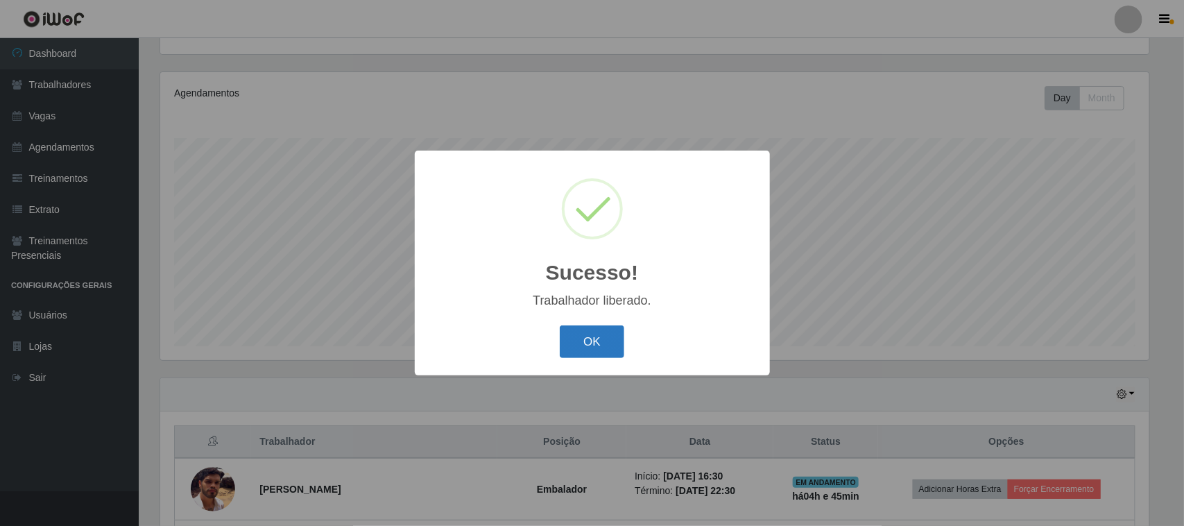
click at [592, 344] on button "OK" at bounding box center [592, 341] width 65 height 33
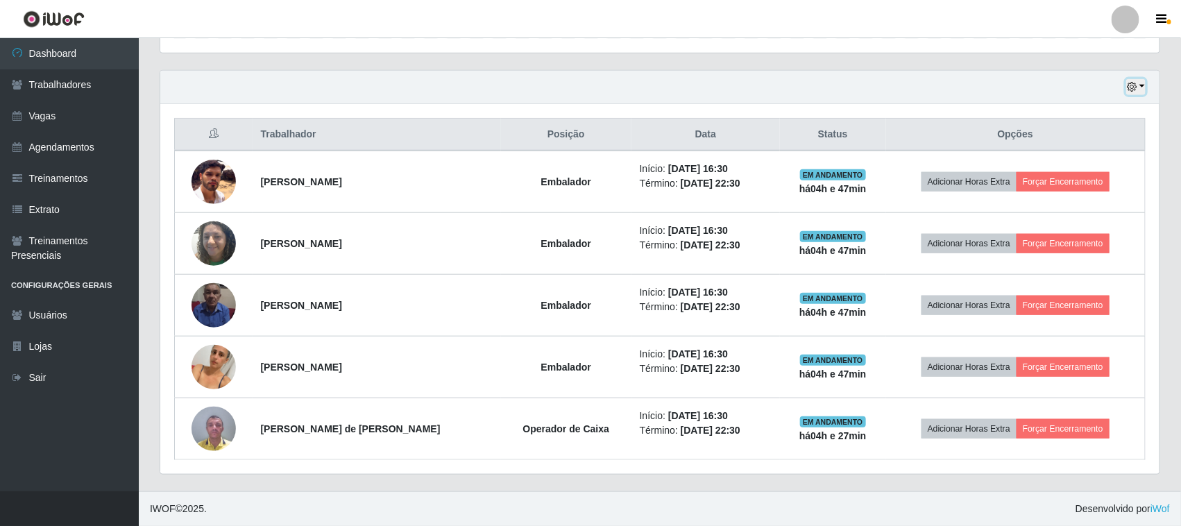
click at [1141, 87] on button "button" at bounding box center [1135, 87] width 19 height 16
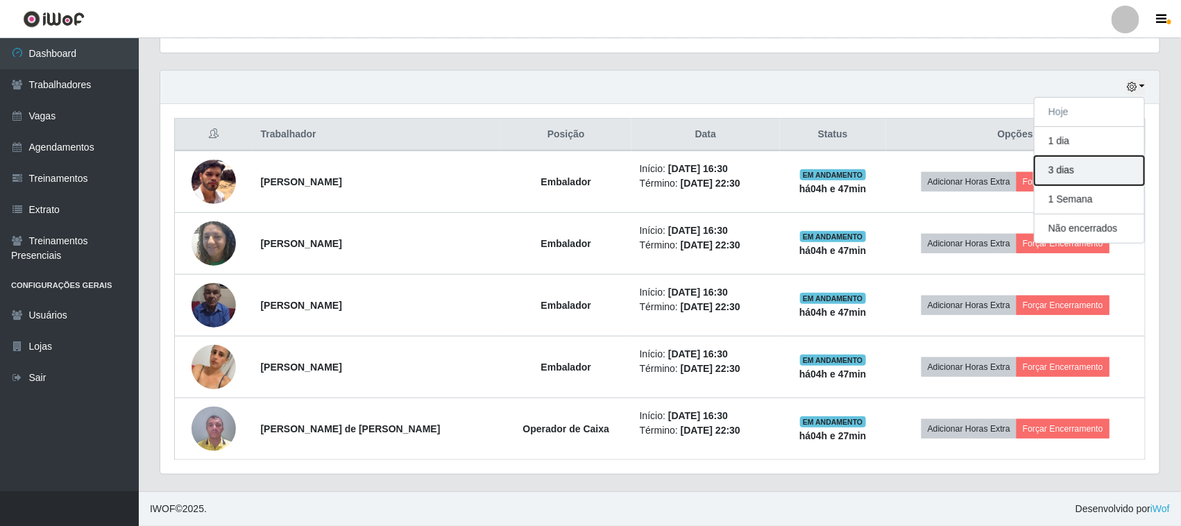
click at [1072, 165] on button "3 dias" at bounding box center [1089, 170] width 110 height 29
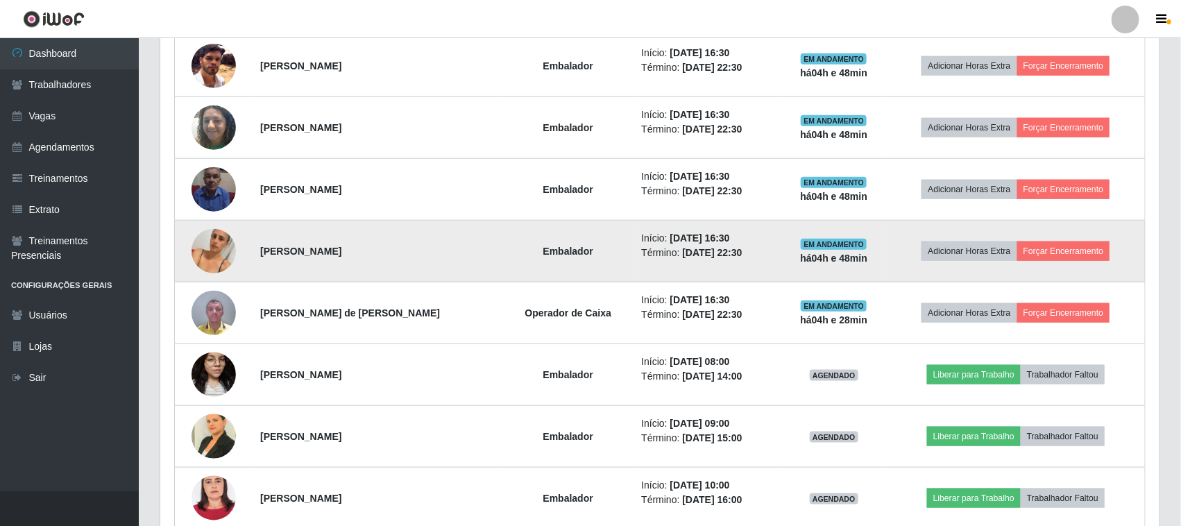
scroll to position [458, 0]
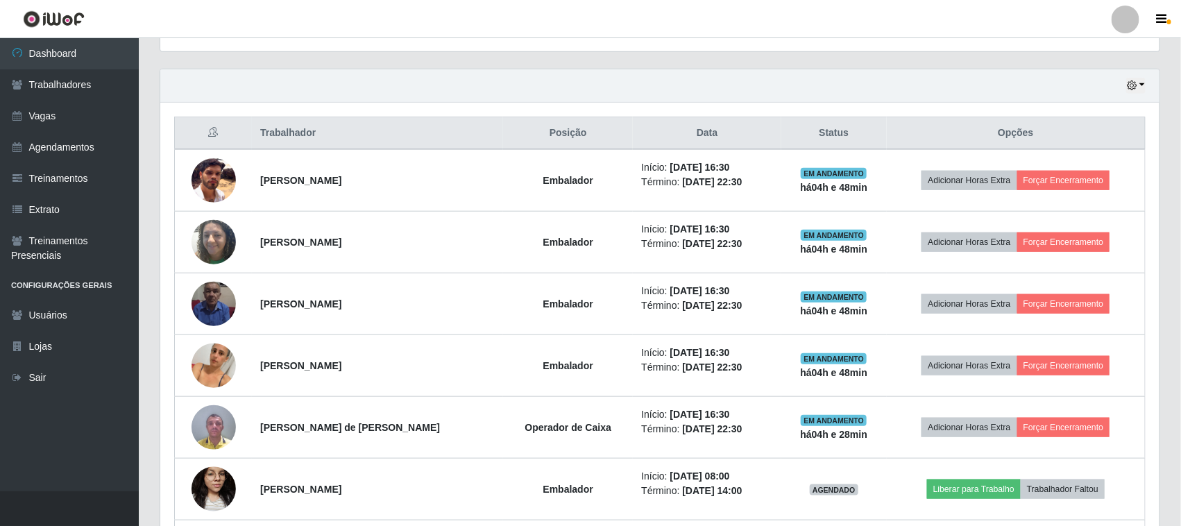
click at [1146, 82] on div "Hoje 1 dia 3 dias 1 Semana Não encerrados" at bounding box center [659, 85] width 999 height 33
click at [1142, 84] on button "button" at bounding box center [1135, 86] width 19 height 16
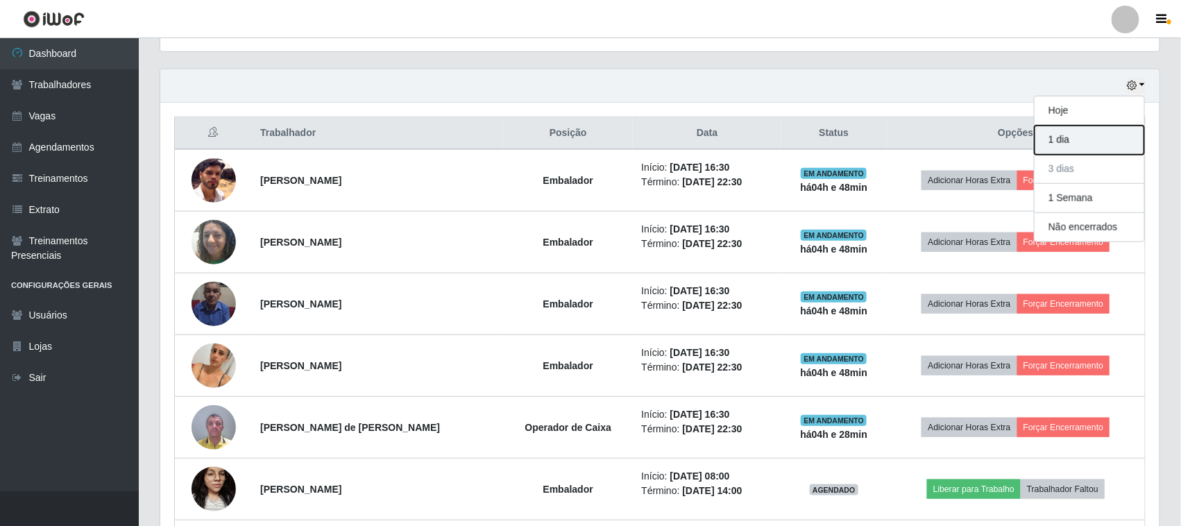
click at [1065, 144] on button "1 dia" at bounding box center [1089, 140] width 110 height 29
